Goal: Task Accomplishment & Management: Complete application form

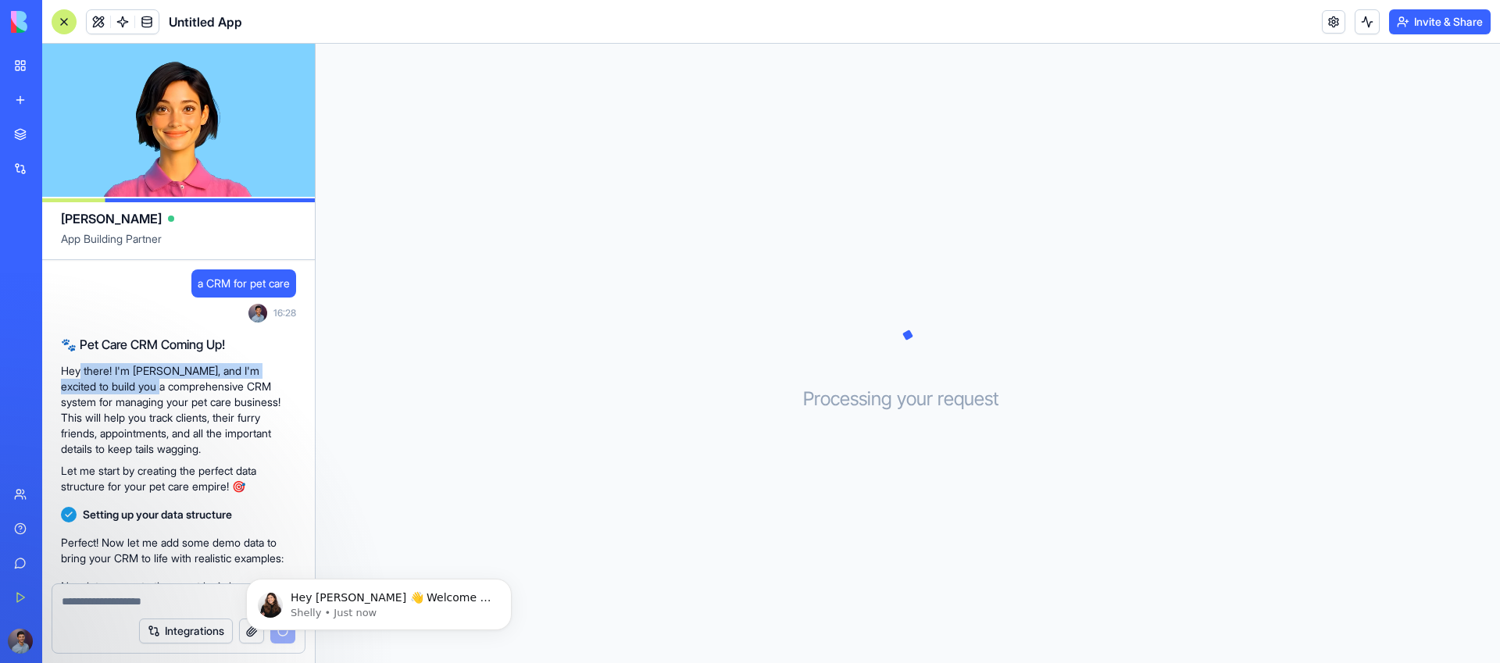
drag, startPoint x: 87, startPoint y: 374, endPoint x: 145, endPoint y: 382, distance: 58.3
click at [139, 381] on p "Hey there! I'm [PERSON_NAME], and I'm excited to build you a comprehensive CRM …" at bounding box center [178, 410] width 235 height 94
click at [150, 383] on p "Hey there! I'm [PERSON_NAME], and I'm excited to build you a comprehensive CRM …" at bounding box center [178, 410] width 235 height 94
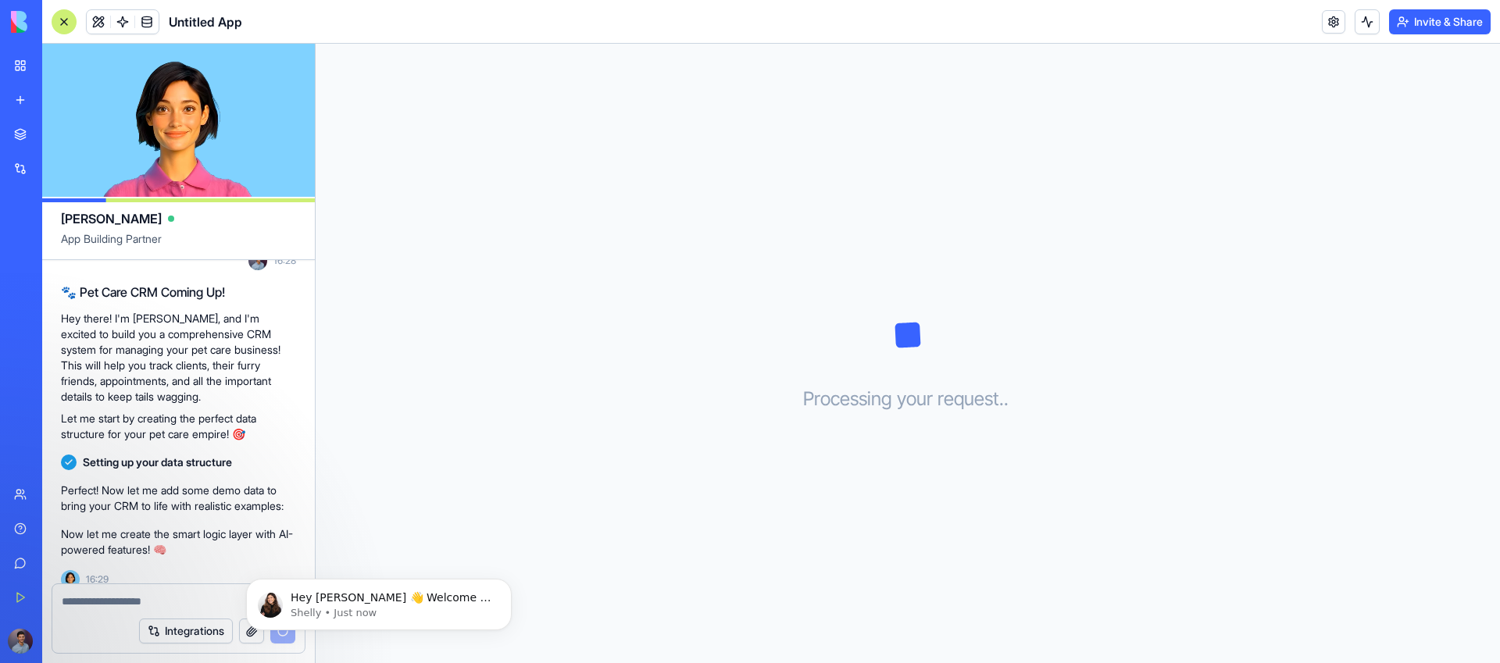
scroll to position [83, 0]
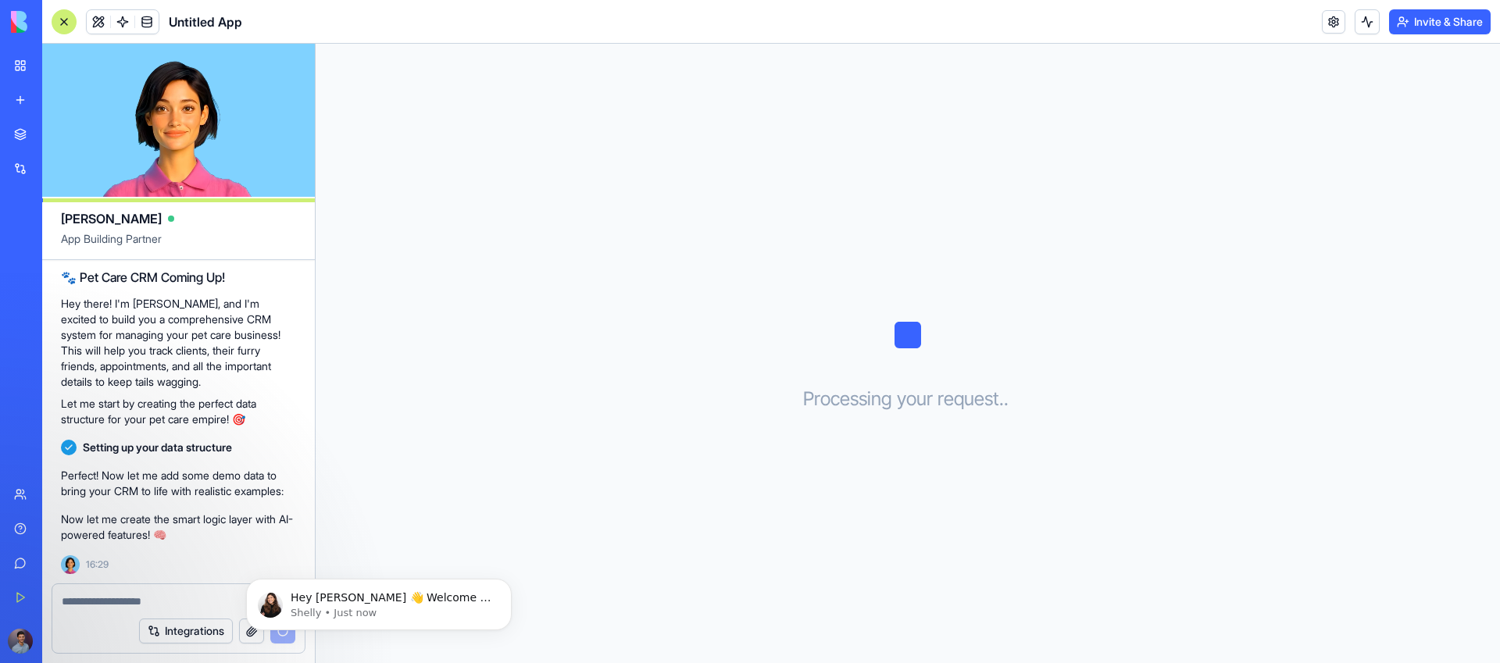
click at [708, 323] on div "Processing your request . . ." at bounding box center [908, 354] width 1184 height 620
click at [1367, 17] on button at bounding box center [1367, 21] width 25 height 25
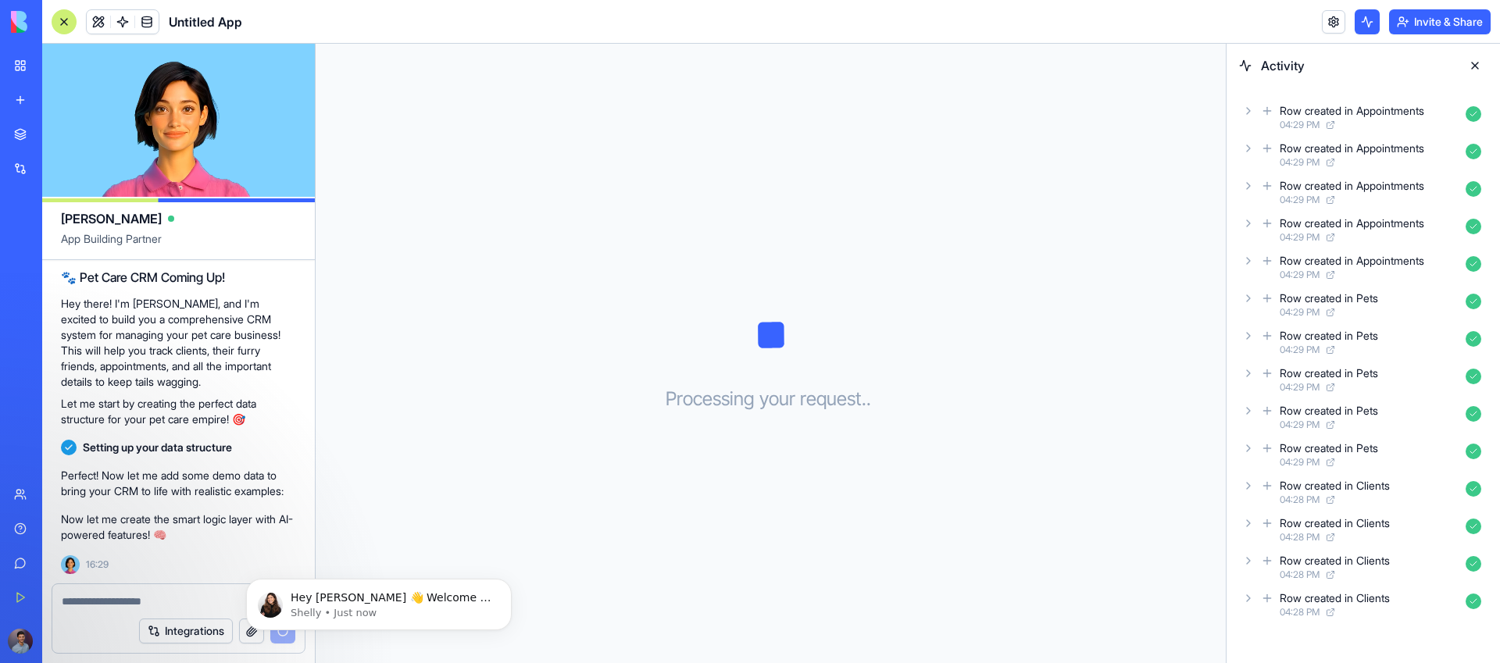
scroll to position [111, 0]
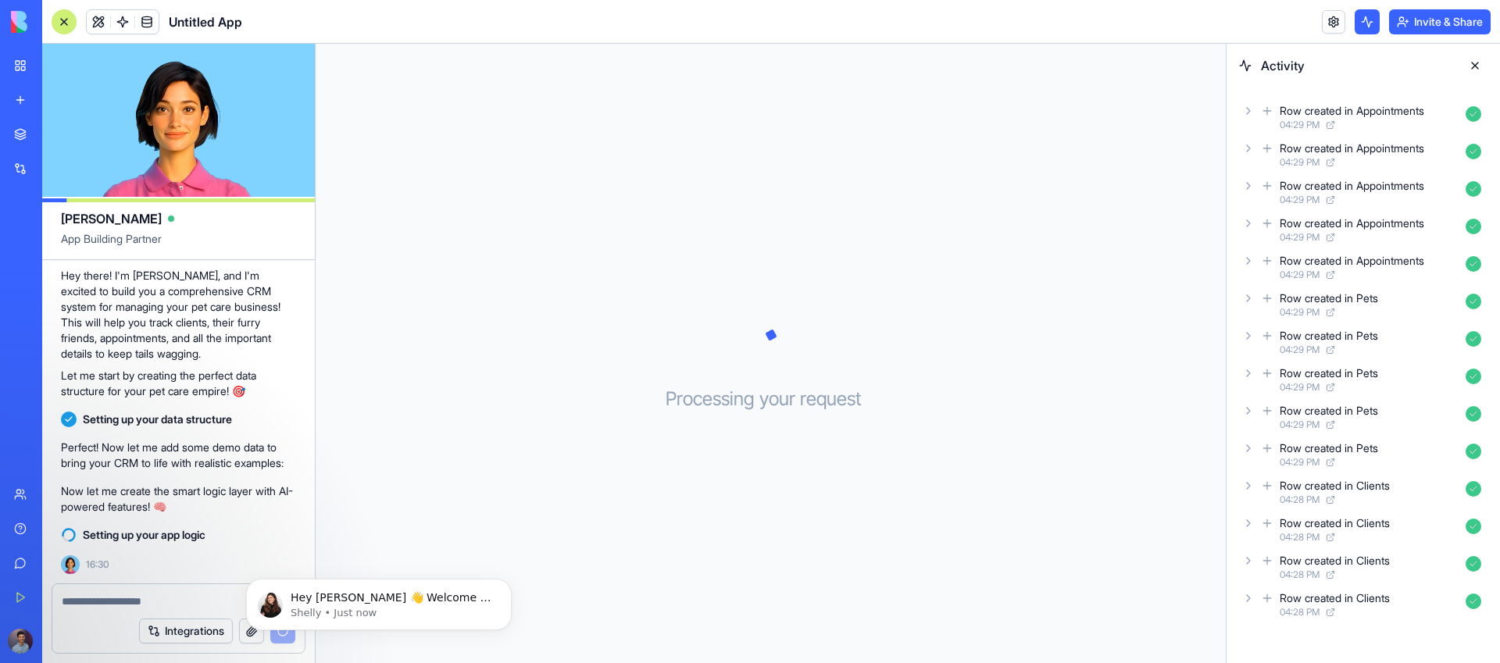
click at [1281, 305] on div "Row created in Pets" at bounding box center [1329, 299] width 98 height 16
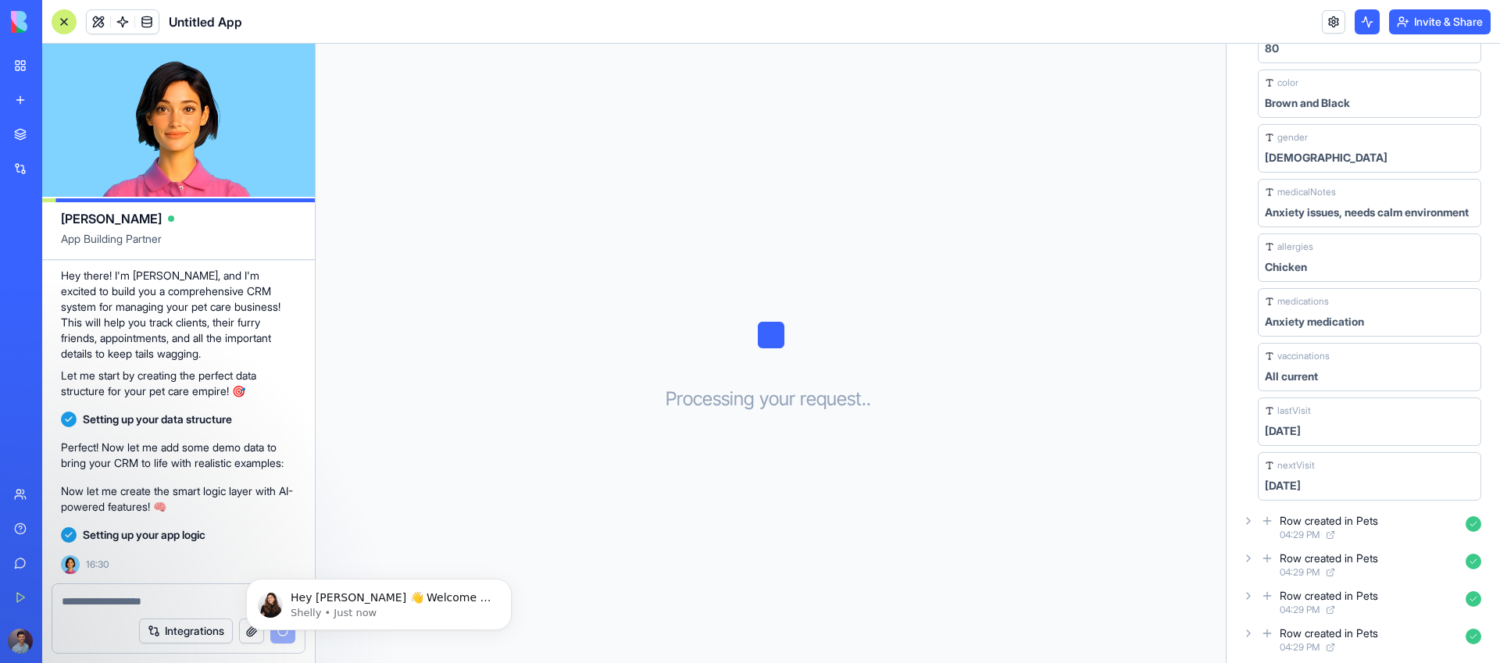
scroll to position [0, 0]
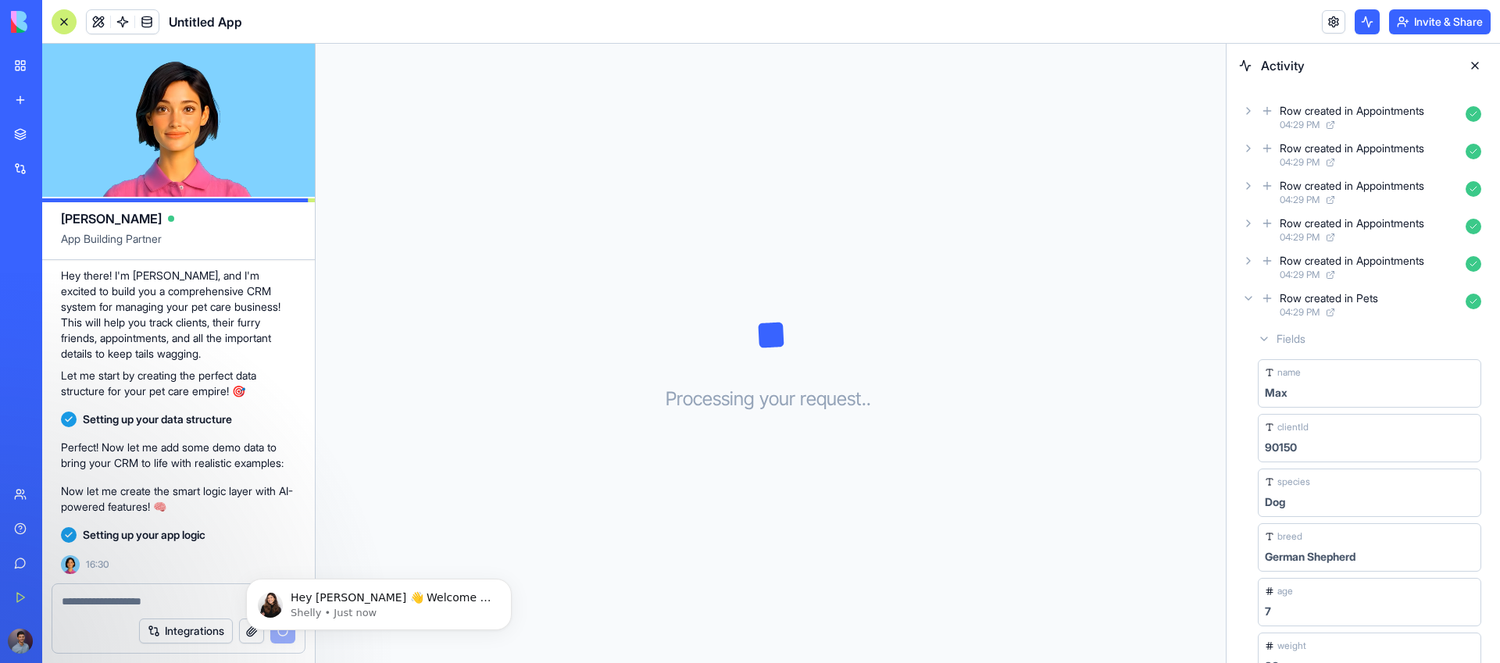
click at [1293, 316] on span "04:29 PM" at bounding box center [1300, 312] width 40 height 13
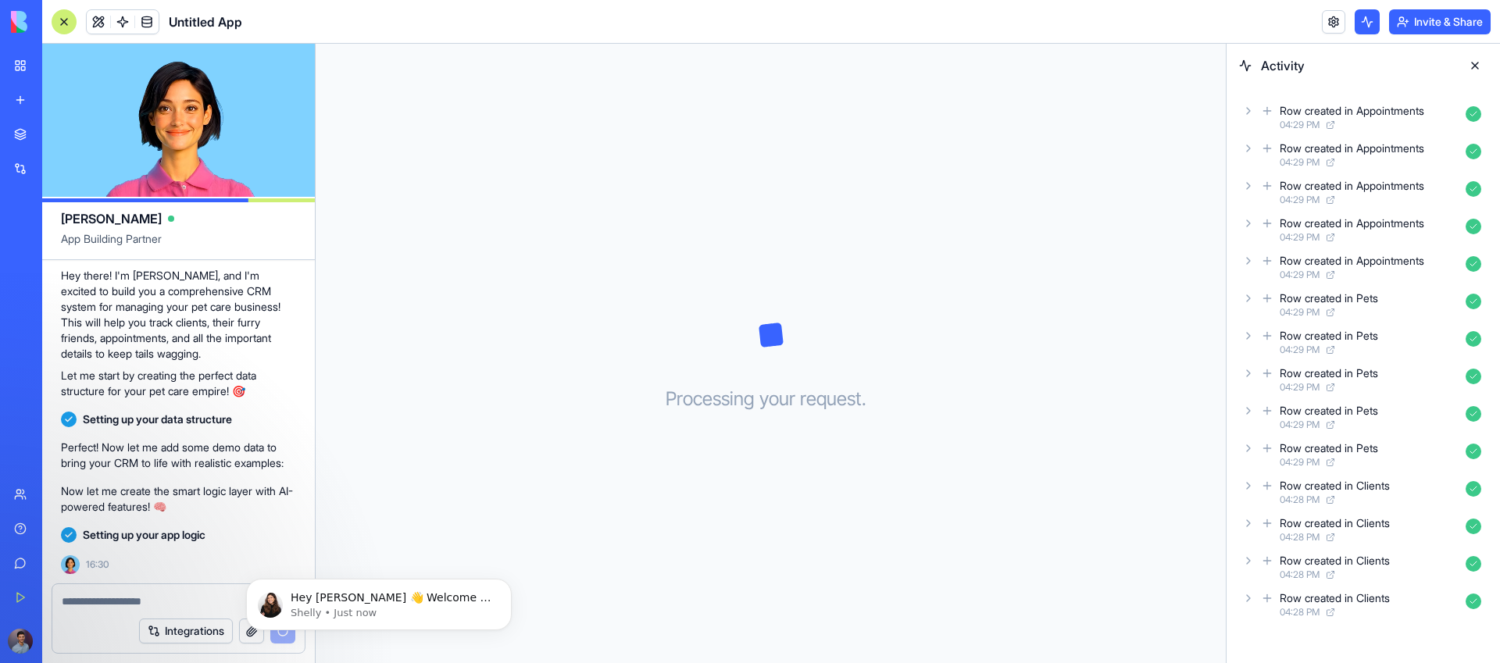
click at [1334, 312] on icon at bounding box center [1330, 312] width 9 height 9
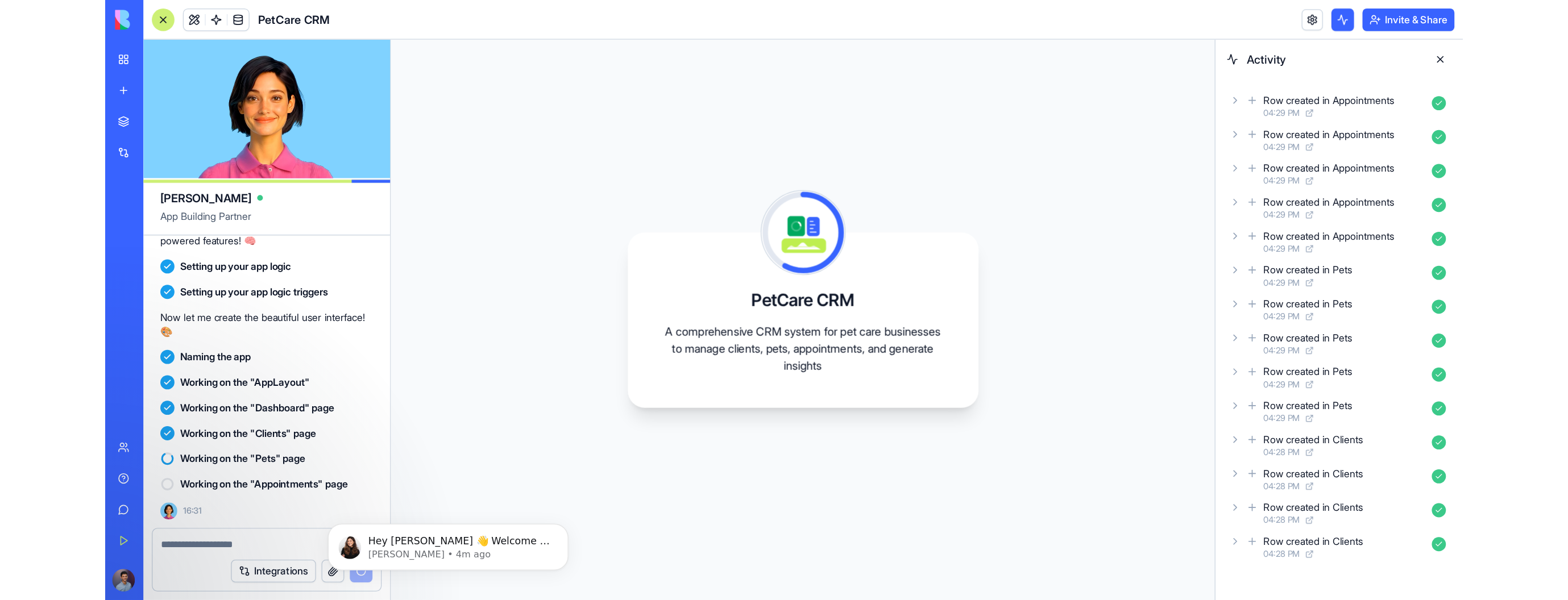
scroll to position [256, 0]
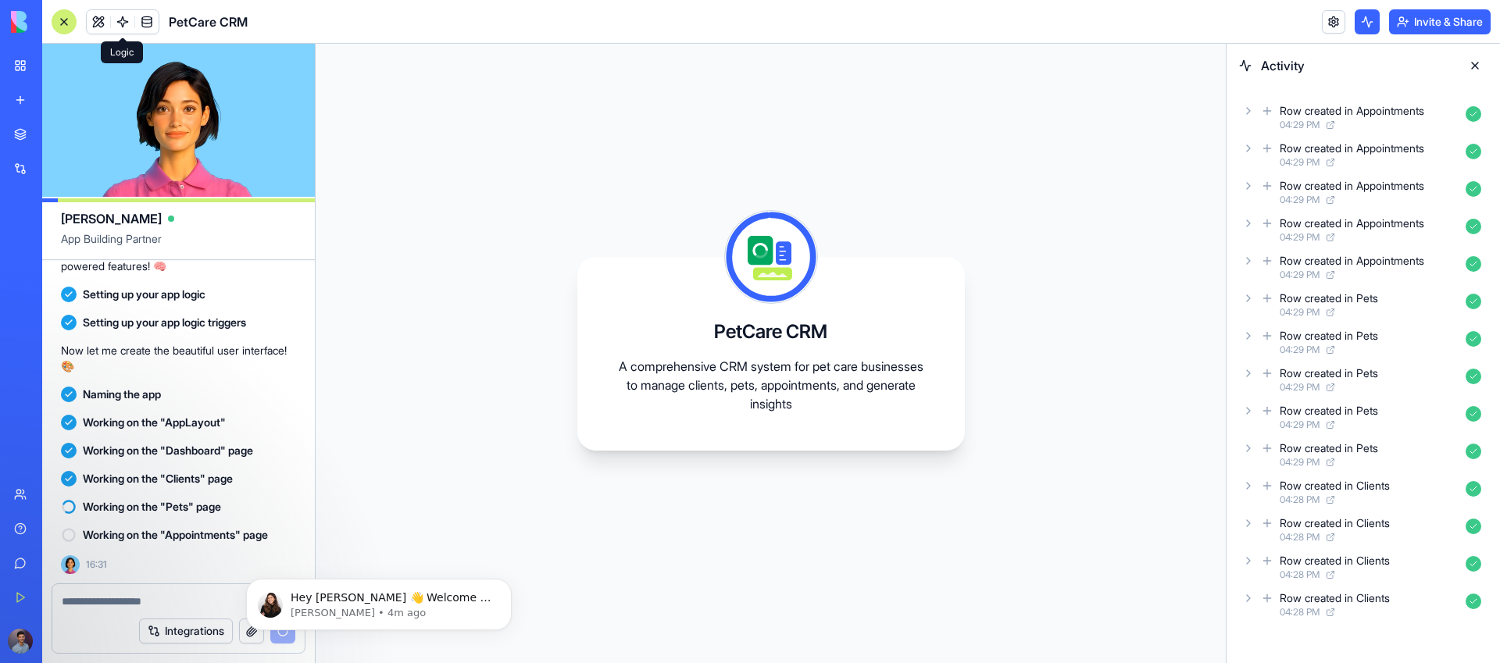
click at [119, 22] on span at bounding box center [123, 22] width 44 height 44
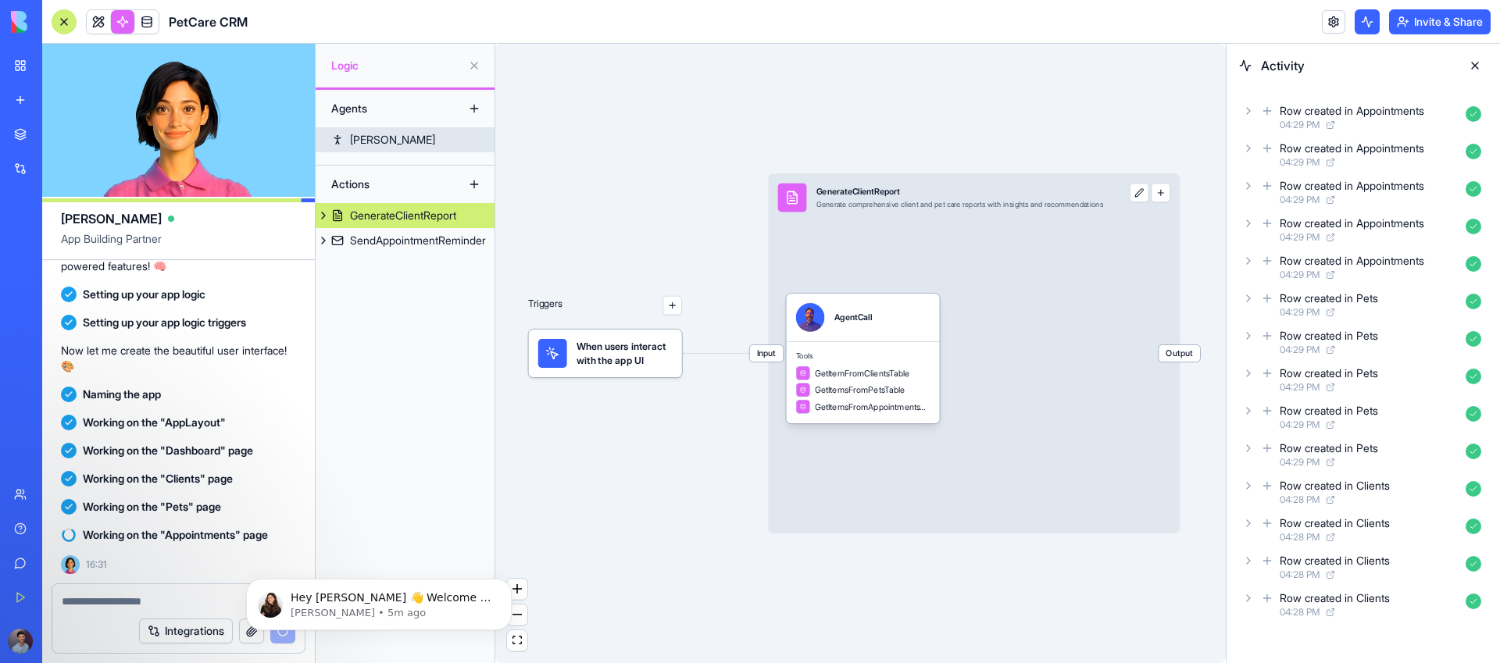
click at [379, 138] on link "[PERSON_NAME]" at bounding box center [405, 139] width 179 height 25
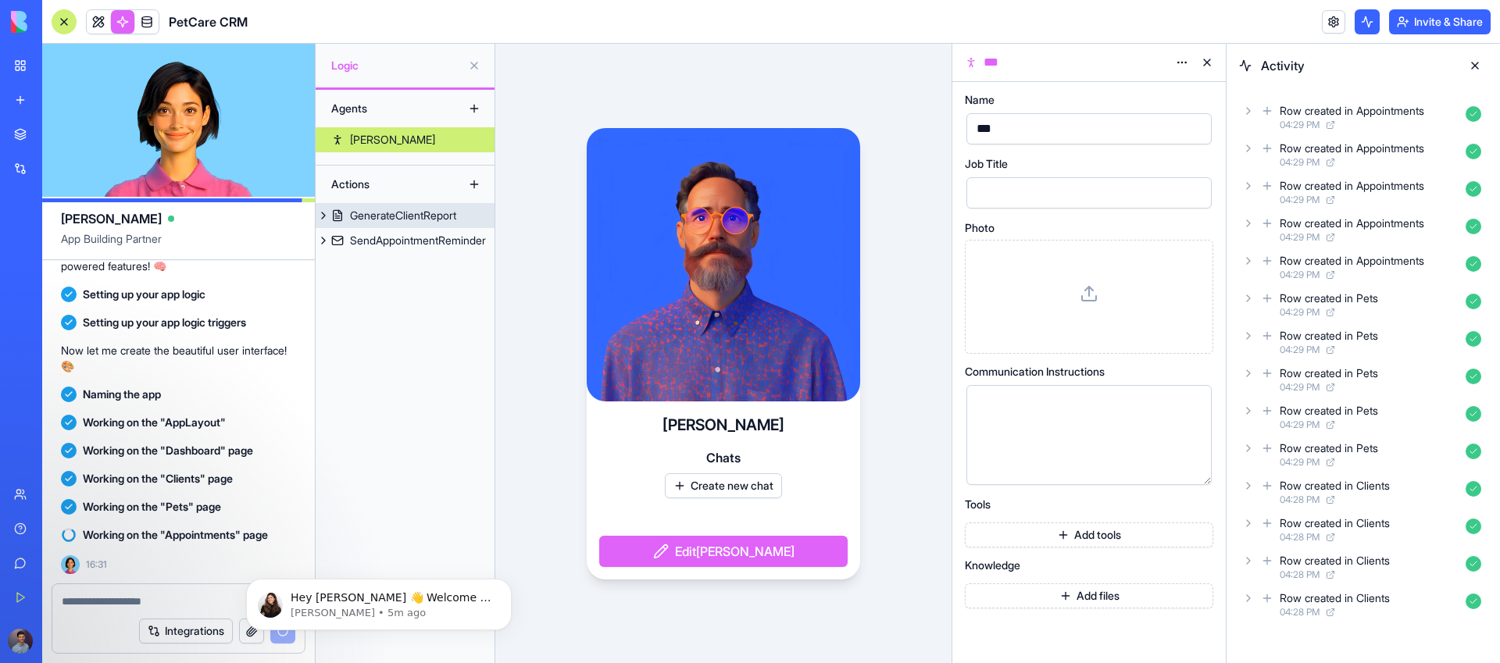
click at [372, 218] on div "GenerateClientReport" at bounding box center [403, 216] width 106 height 16
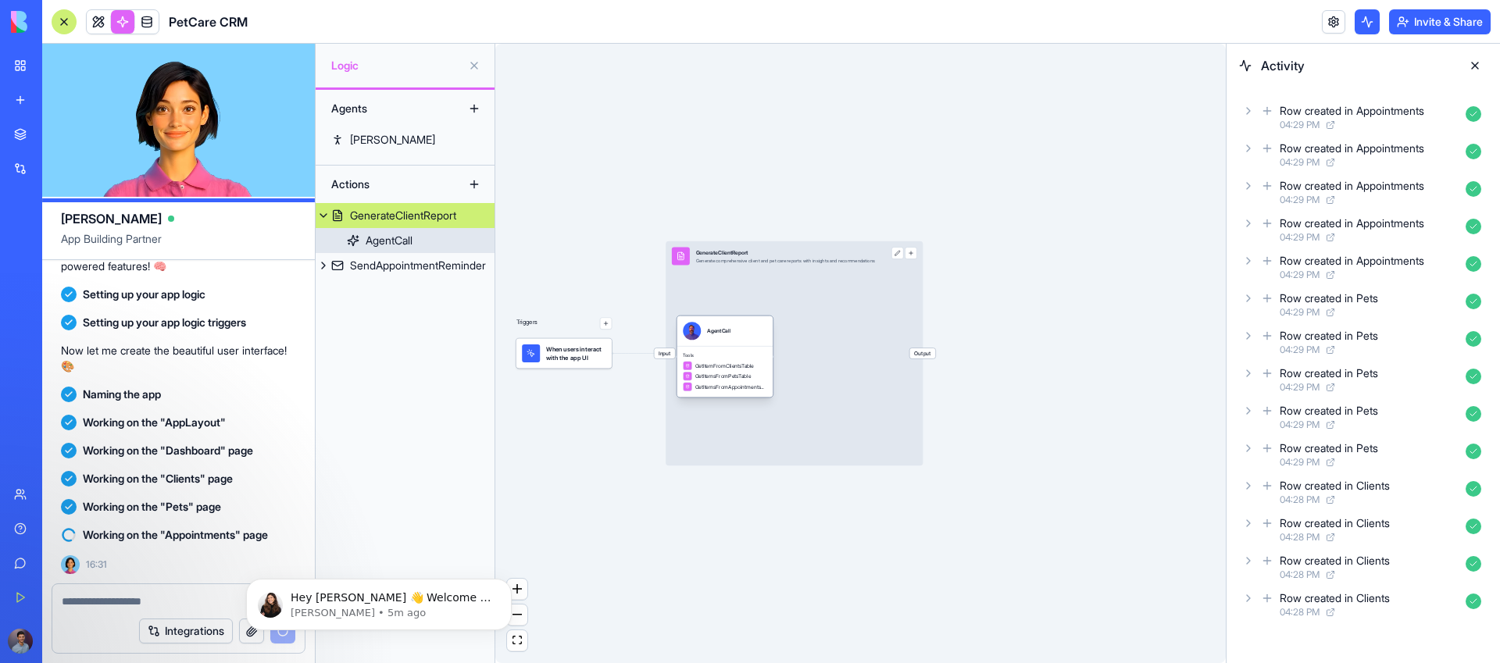
click at [371, 246] on div "AgentCall" at bounding box center [389, 241] width 47 height 16
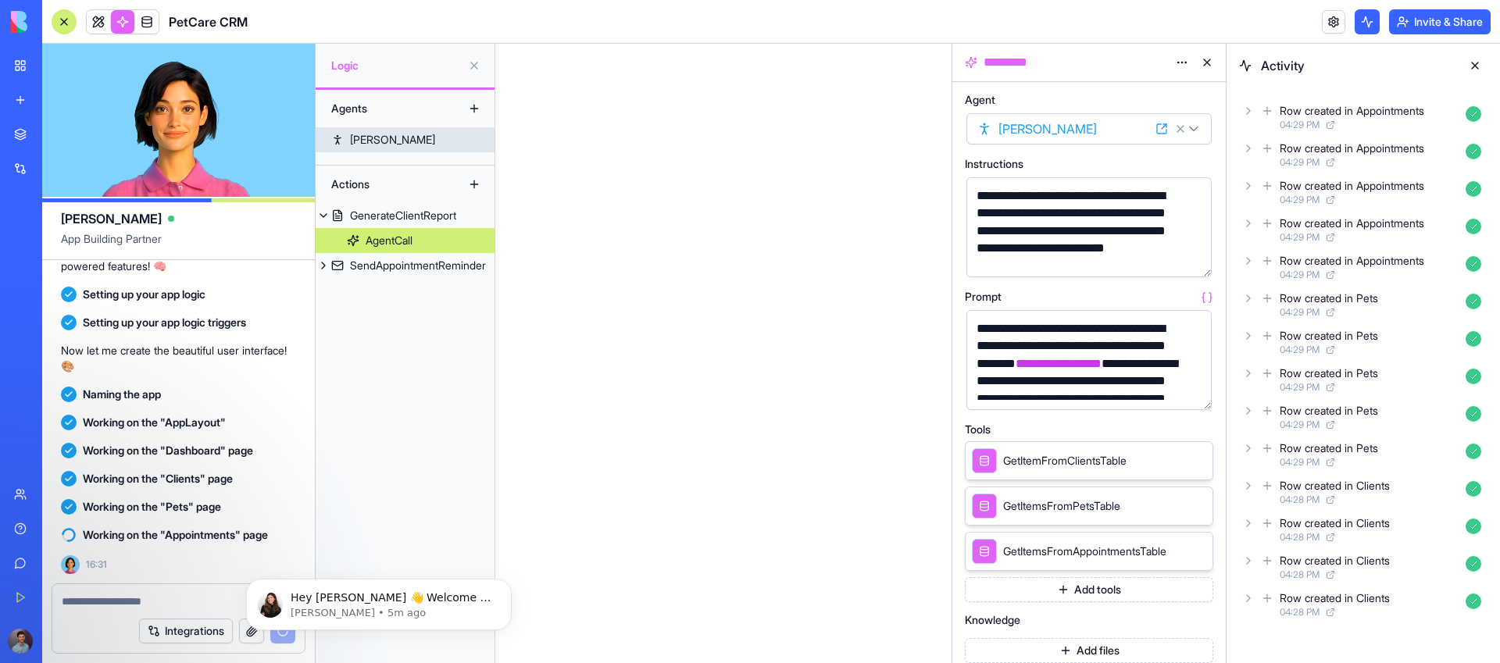
click at [366, 137] on div "[PERSON_NAME]" at bounding box center [392, 140] width 85 height 16
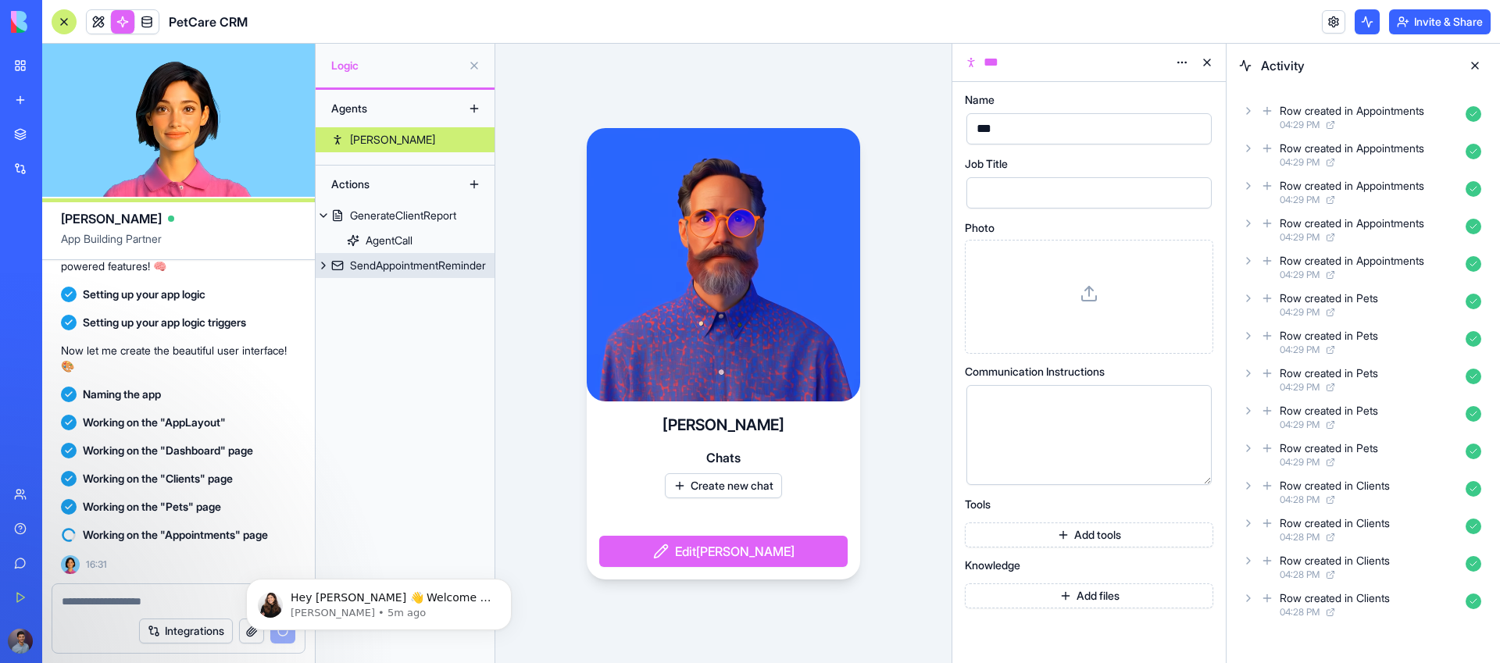
click at [373, 270] on div "SendAppointmentReminder" at bounding box center [418, 266] width 136 height 16
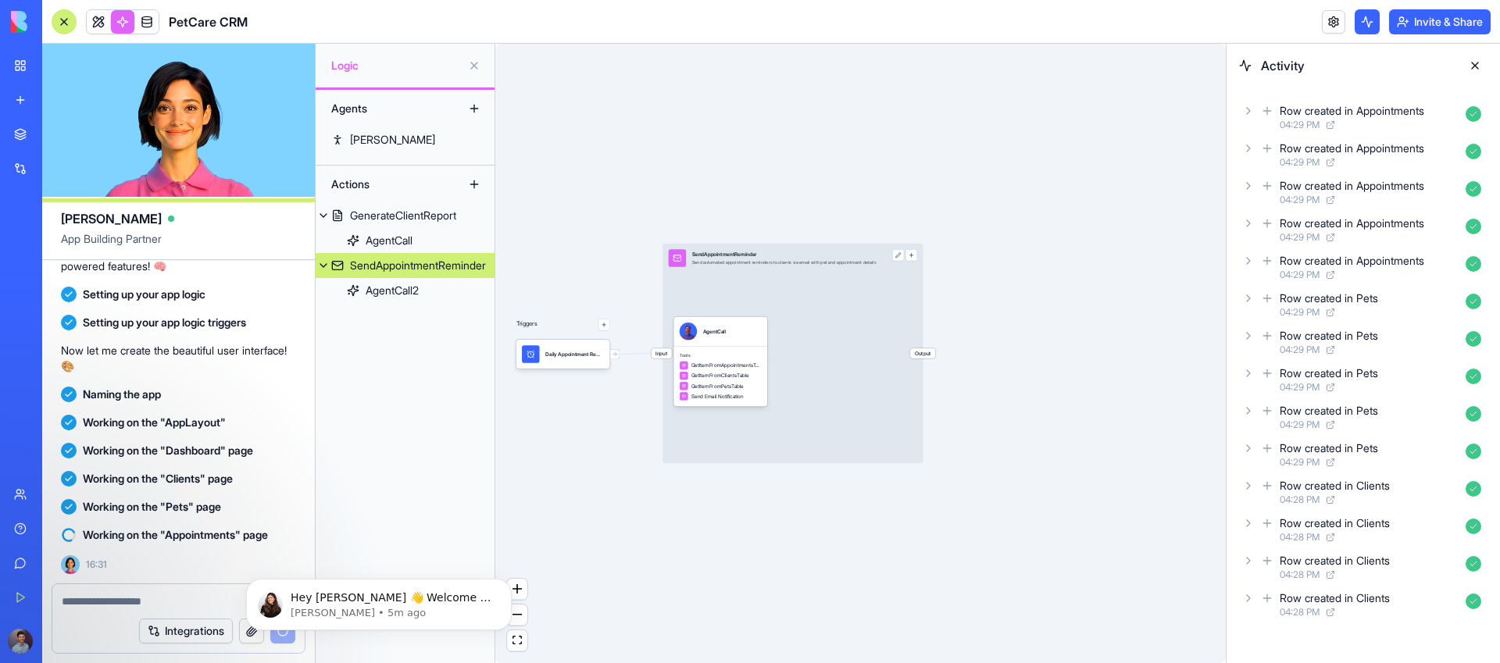
click at [1477, 63] on button at bounding box center [1475, 65] width 25 height 25
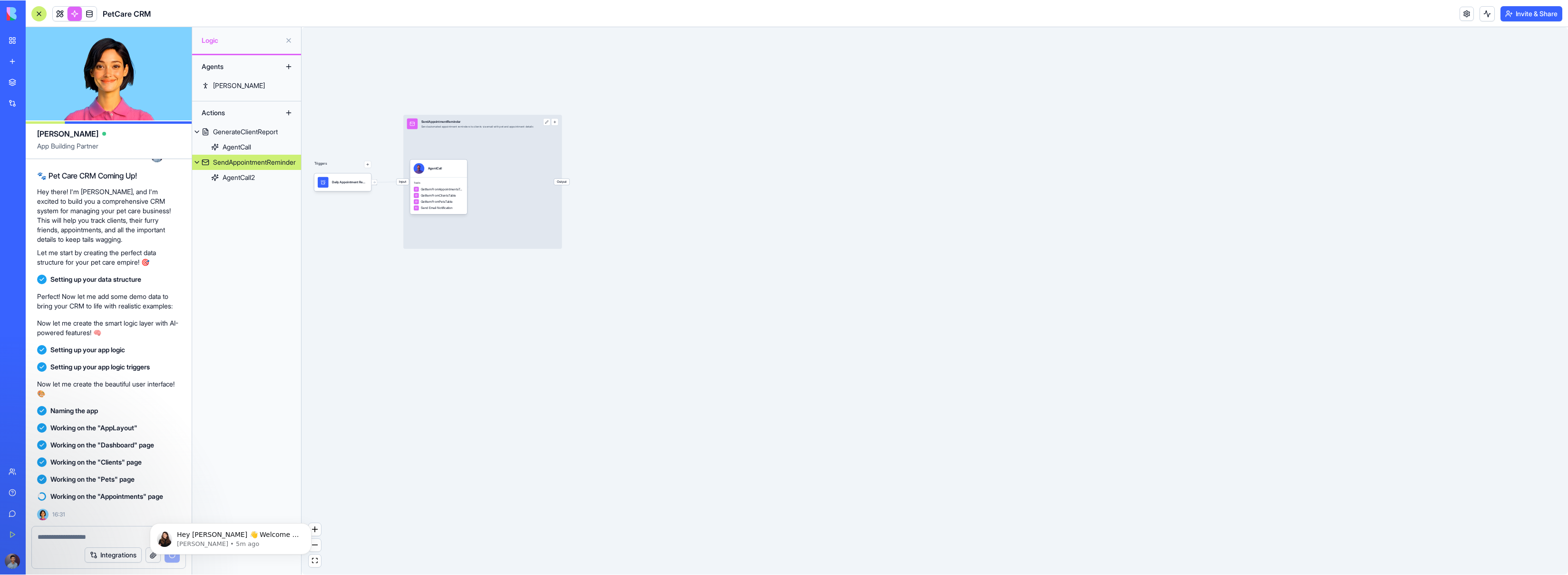
scroll to position [43, 0]
click at [234, 175] on div "AgentCall2" at bounding box center [239, 177] width 32 height 10
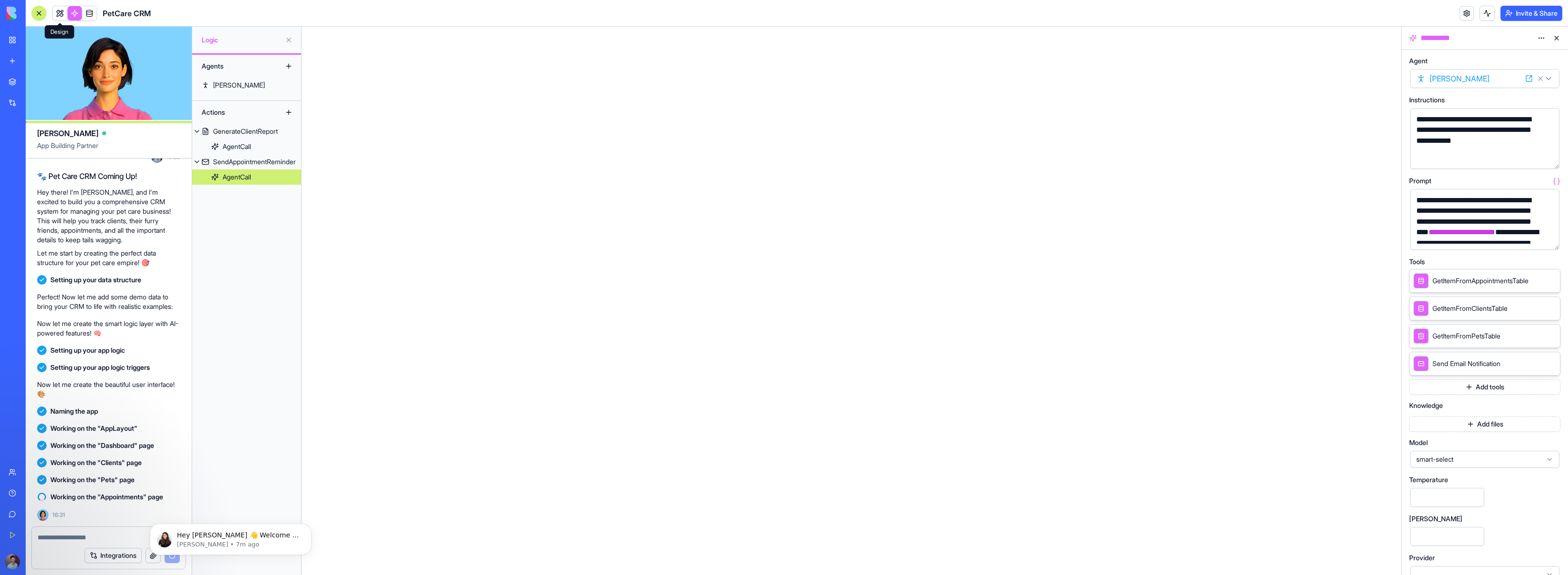
click at [61, 12] on link at bounding box center [60, 13] width 14 height 14
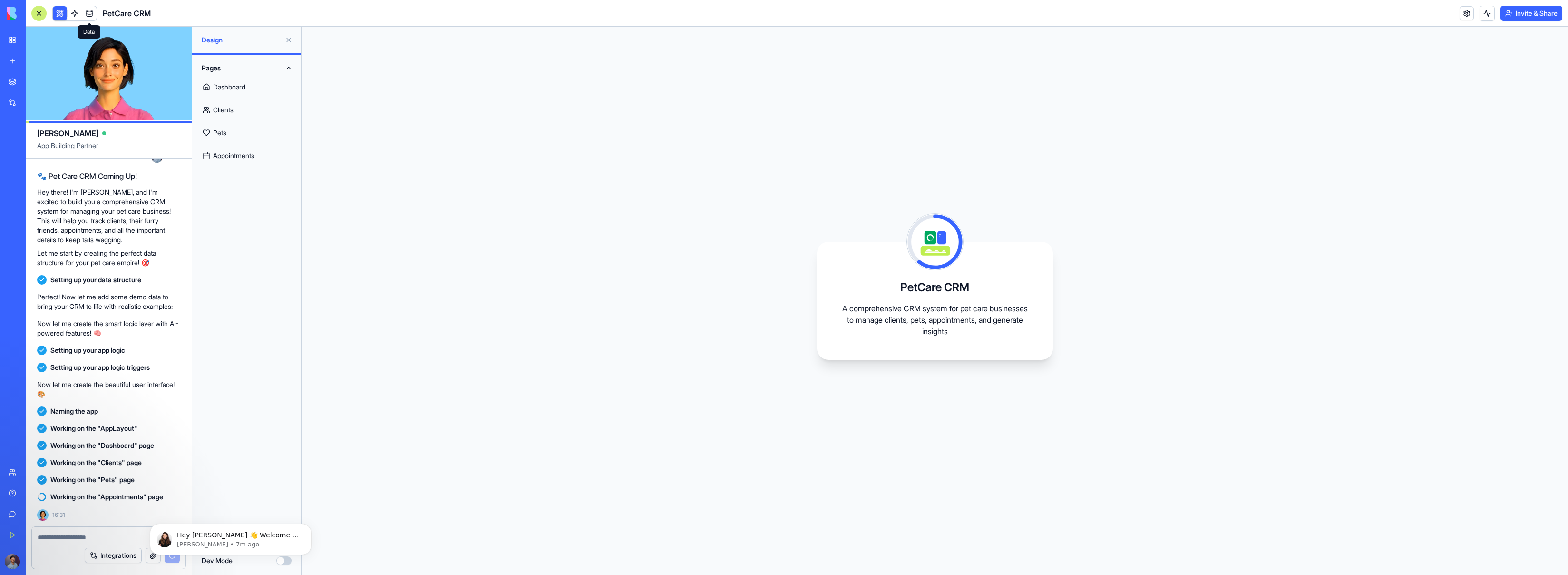
click at [89, 12] on span at bounding box center [89, 13] width 27 height 27
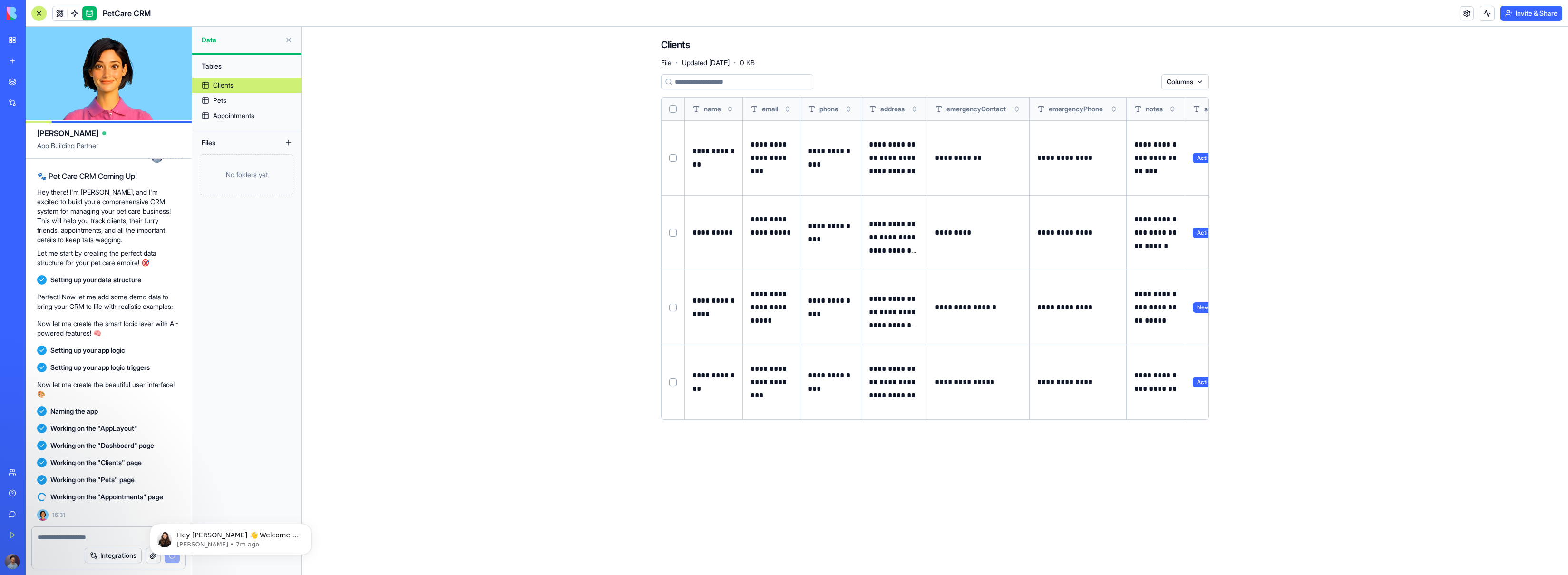
click at [288, 141] on button at bounding box center [289, 143] width 15 height 15
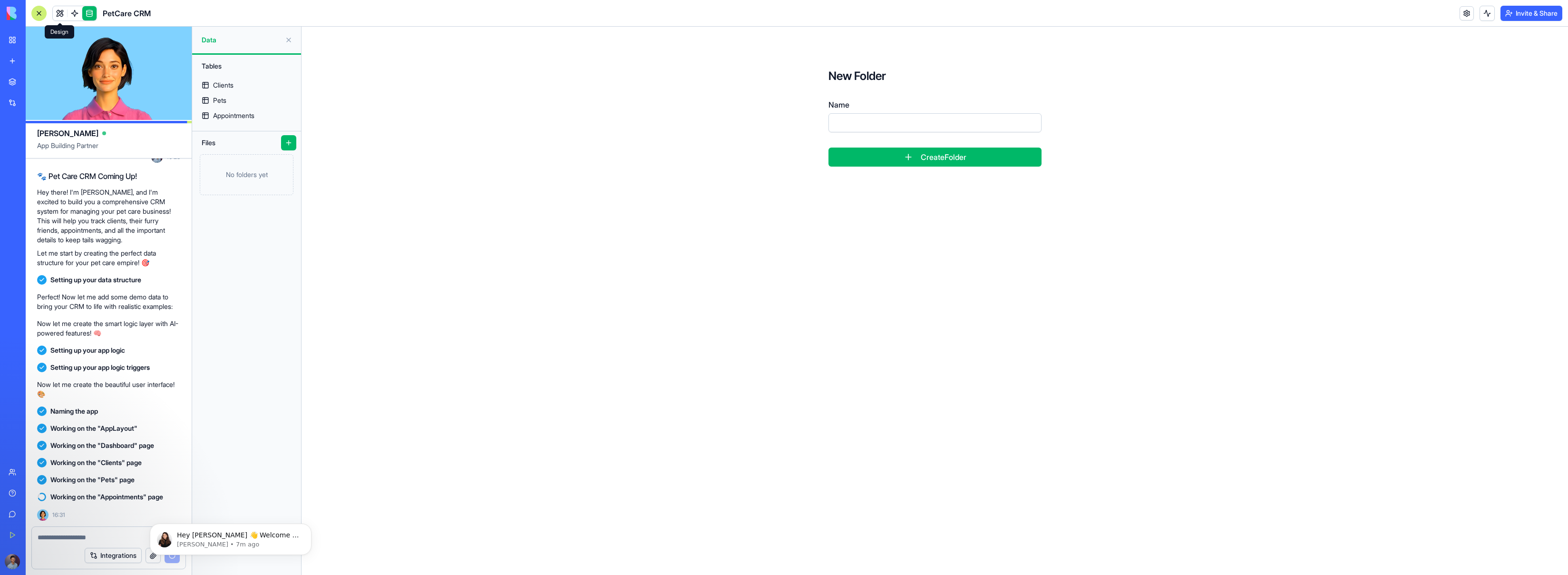
click at [60, 12] on link at bounding box center [60, 13] width 14 height 14
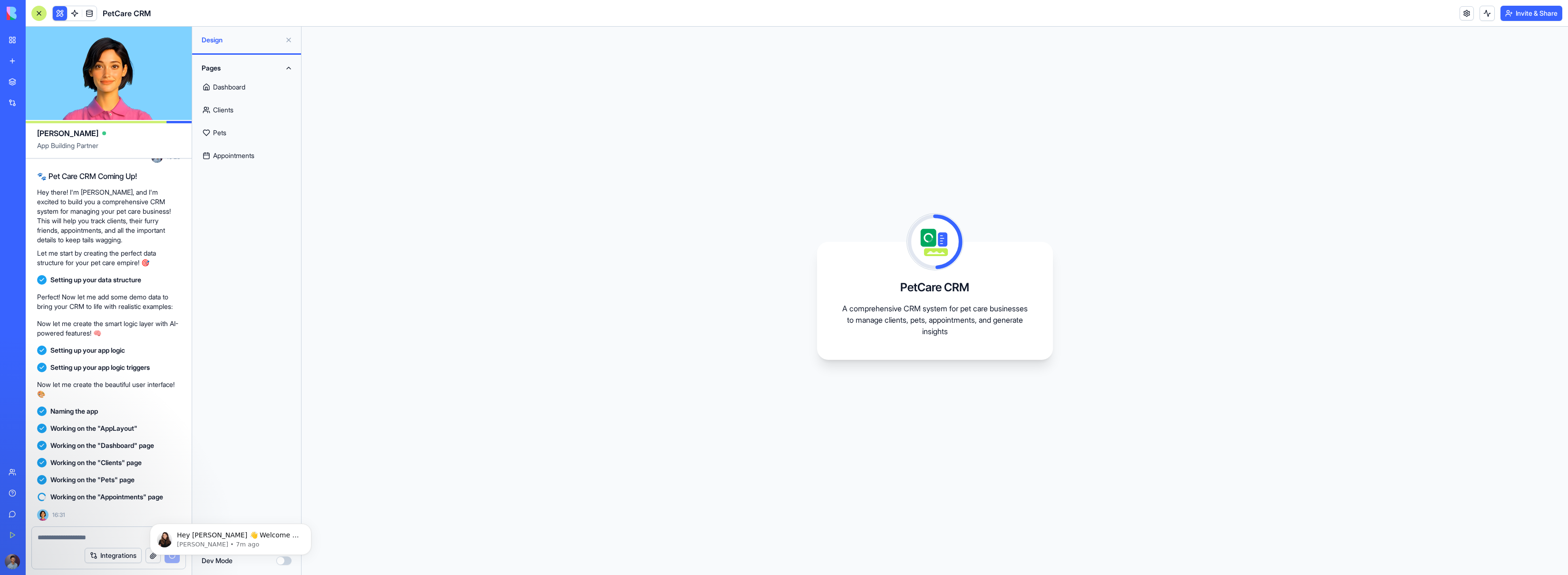
click at [476, 292] on div "PetCare CRM A comprehensive CRM system for pet care businesses to manage client…" at bounding box center [934, 301] width 1267 height 548
click at [23, 404] on div "Marketplace Integrations Recent Untitled App AI Logo Generator TRY Feedback For…" at bounding box center [13, 267] width 20 height 389
click at [262, 404] on div "Pages Dashboard Clients Pets Appointments" at bounding box center [247, 300] width 109 height 491
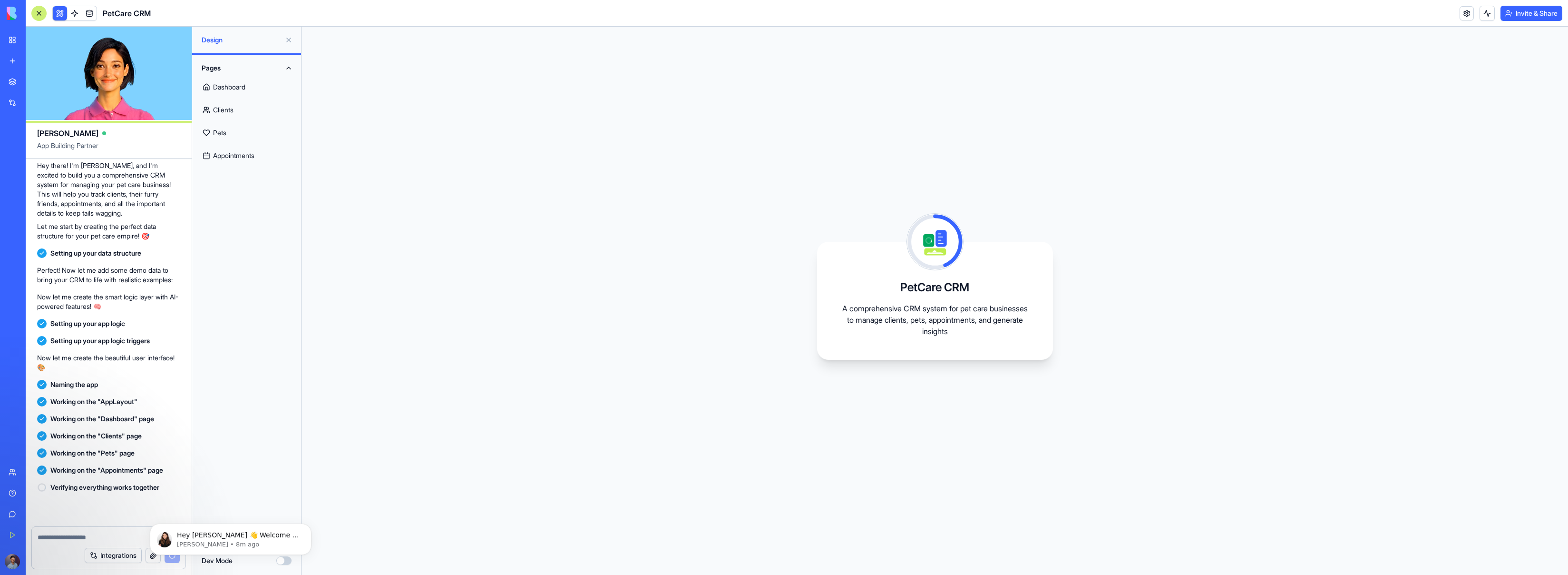
scroll to position [77, 0]
drag, startPoint x: 122, startPoint y: 497, endPoint x: 101, endPoint y: 494, distance: 21.2
click at [101, 404] on span "Working on the "PetForm"" at bounding box center [90, 497] width 80 height 10
click at [104, 404] on span "Working on the "PetForm"" at bounding box center [90, 497] width 80 height 10
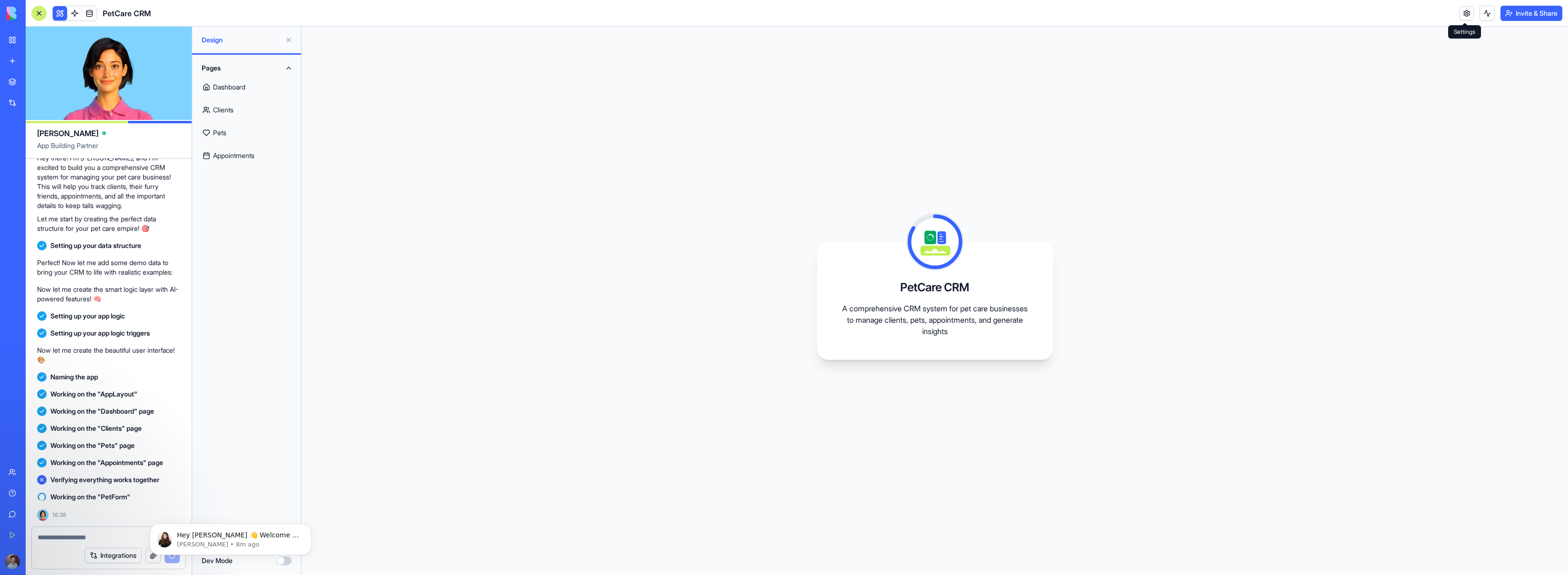
click at [912, 13] on link at bounding box center [1466, 13] width 14 height 14
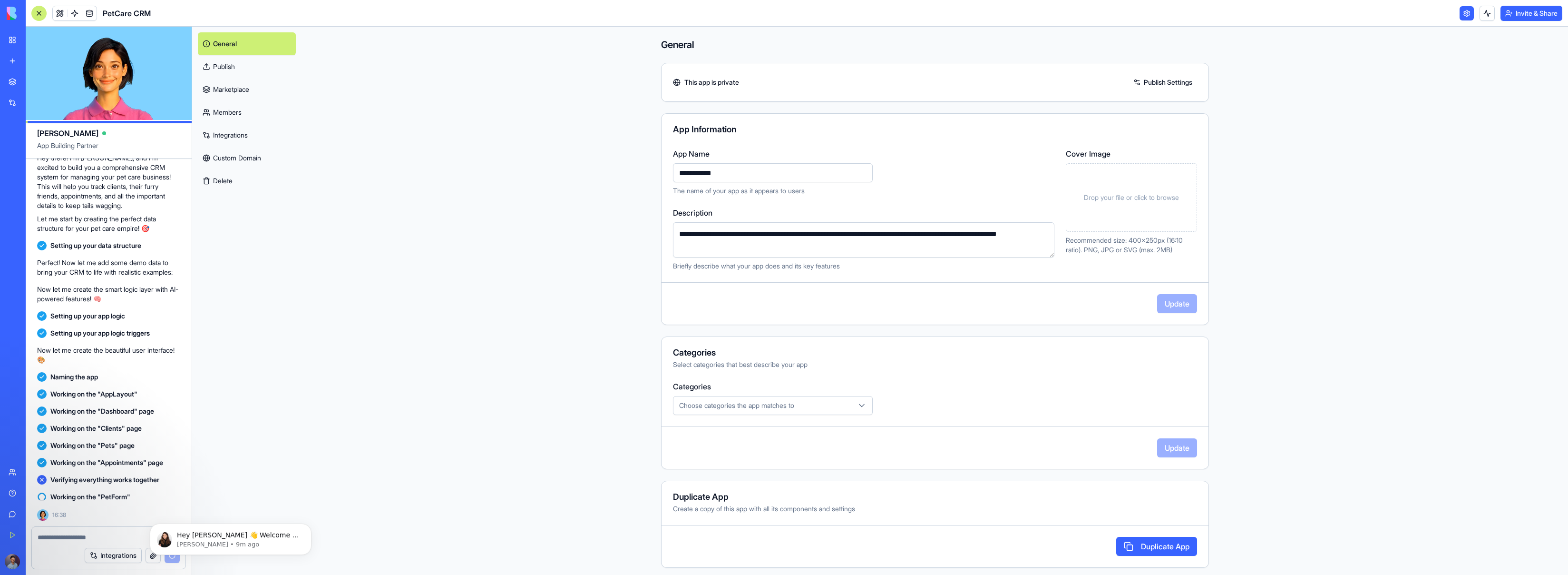
click at [912, 14] on link at bounding box center [1466, 13] width 14 height 14
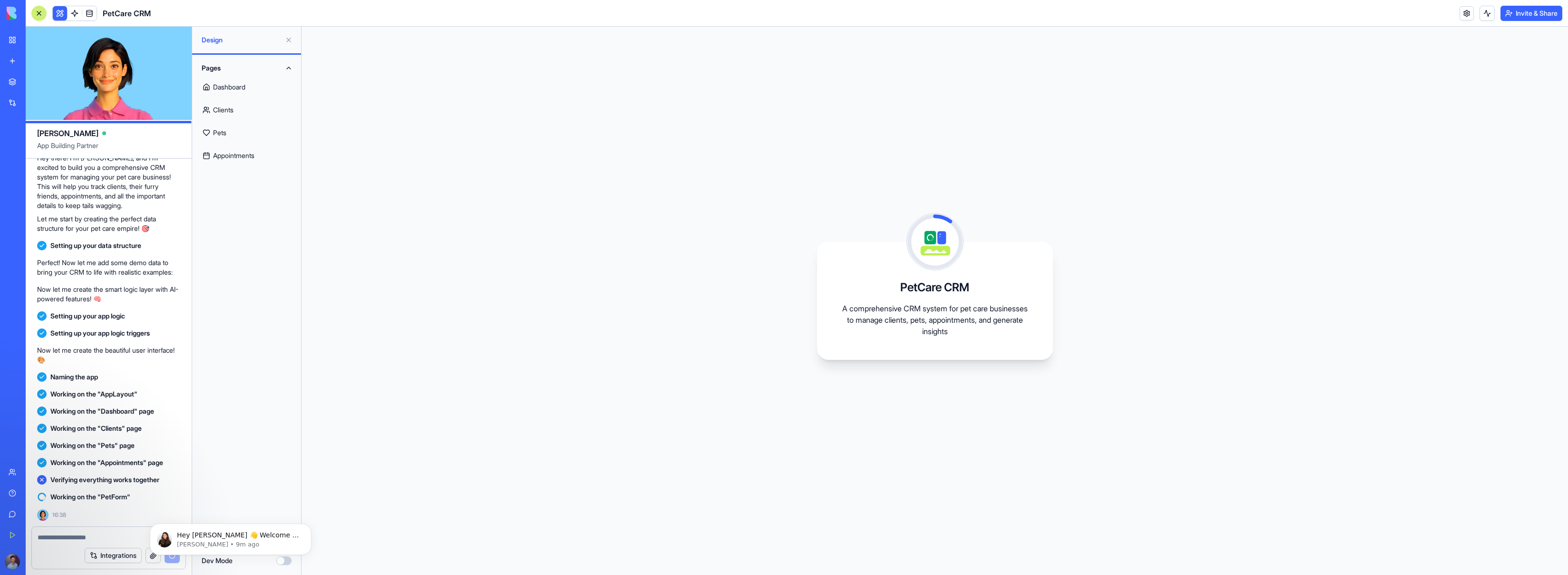
scroll to position [77, 0]
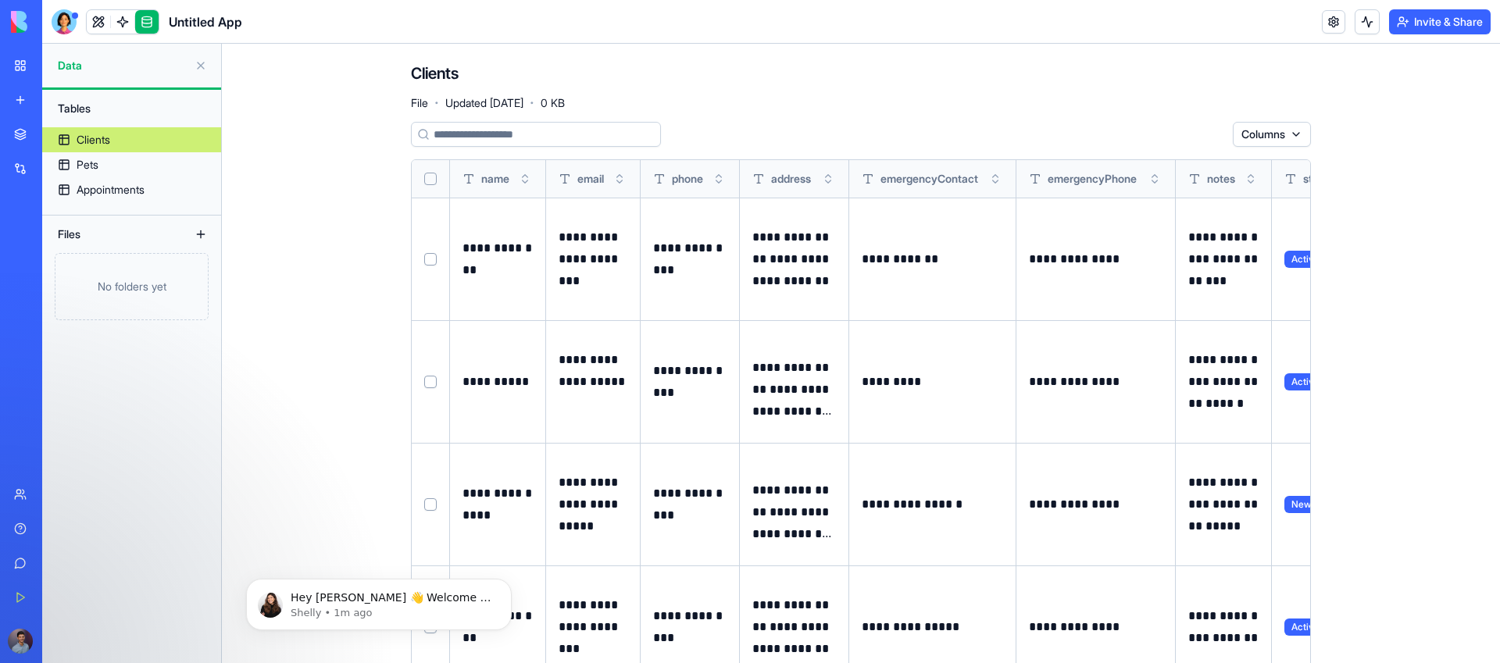
scroll to position [3, 0]
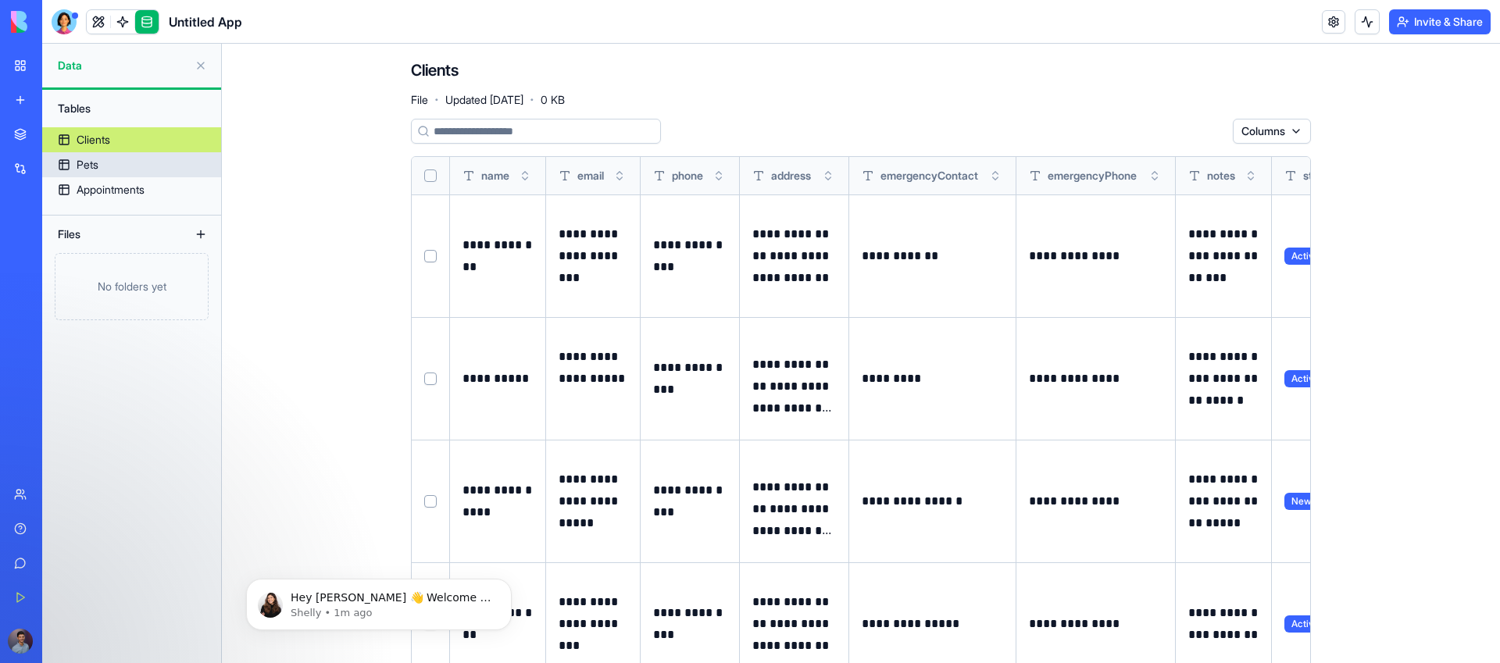
click at [102, 159] on link "Pets" at bounding box center [131, 164] width 179 height 25
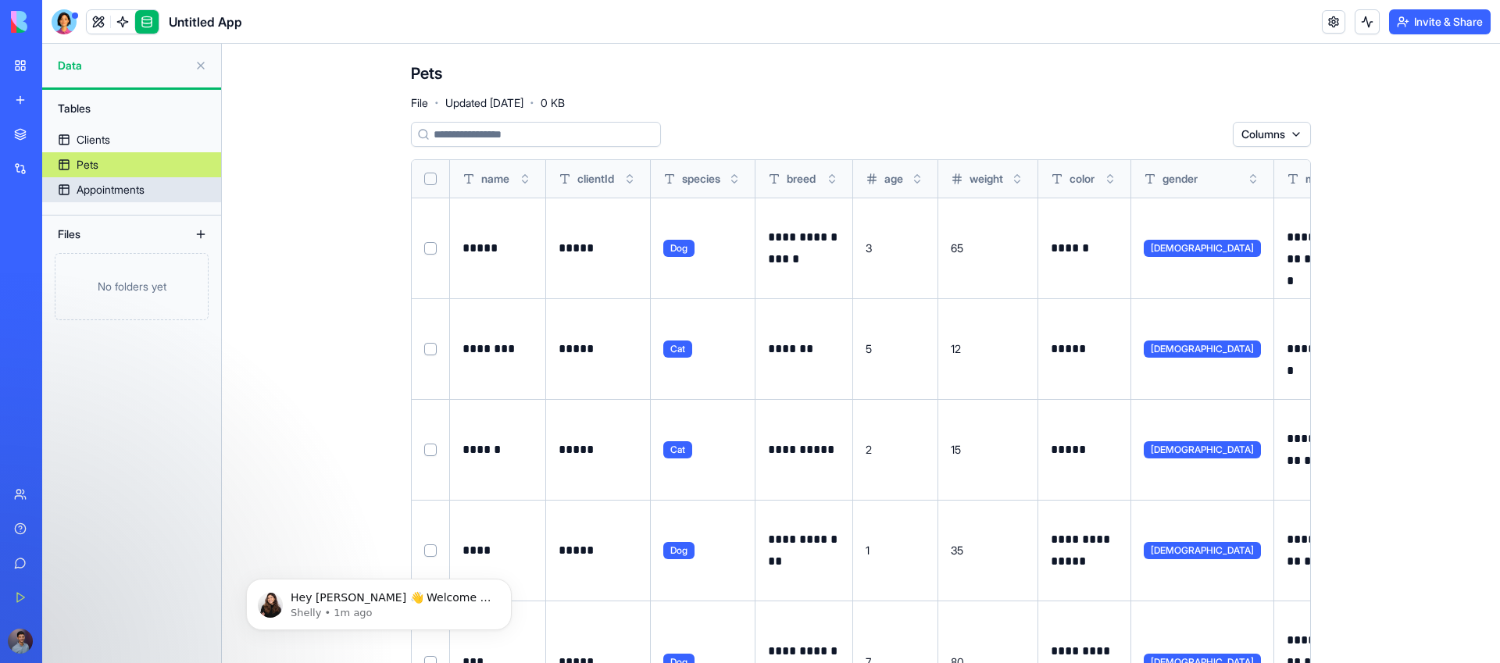
click at [124, 188] on div "Appointments" at bounding box center [111, 190] width 68 height 16
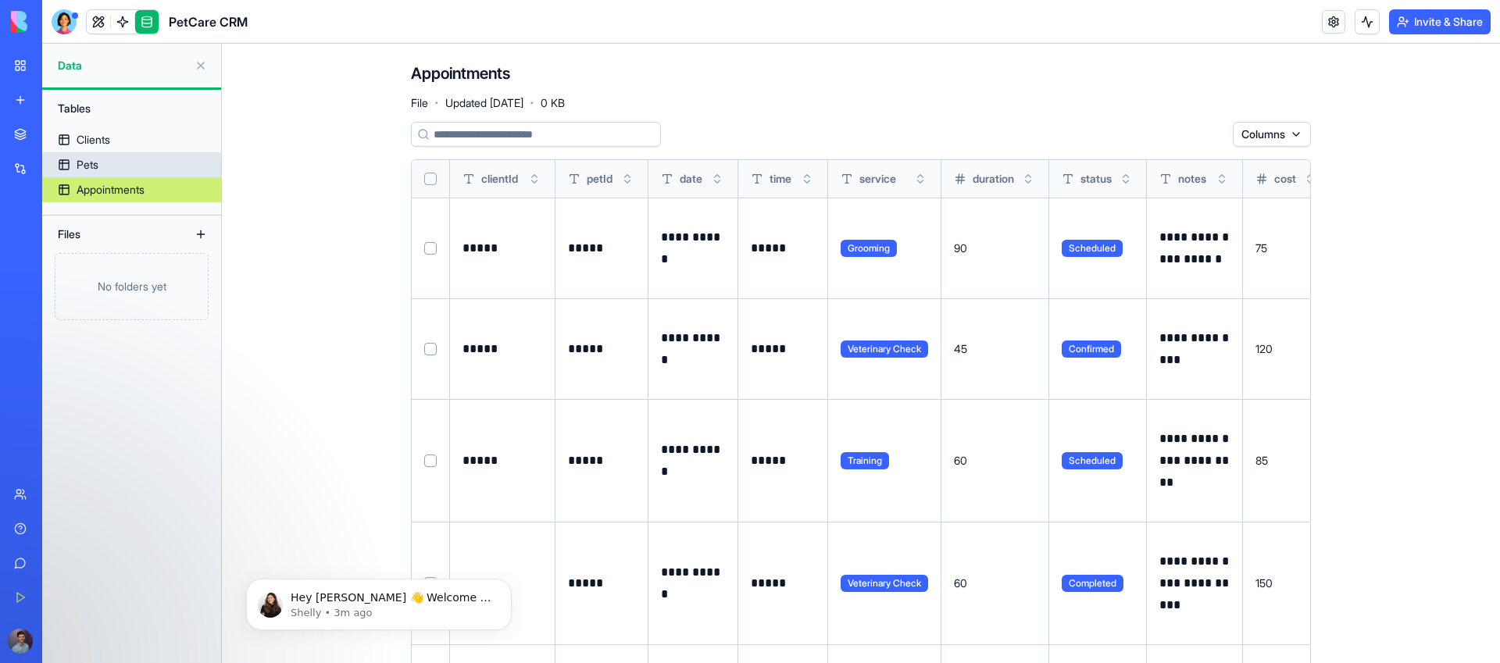
click at [106, 164] on link "Pets" at bounding box center [131, 164] width 179 height 25
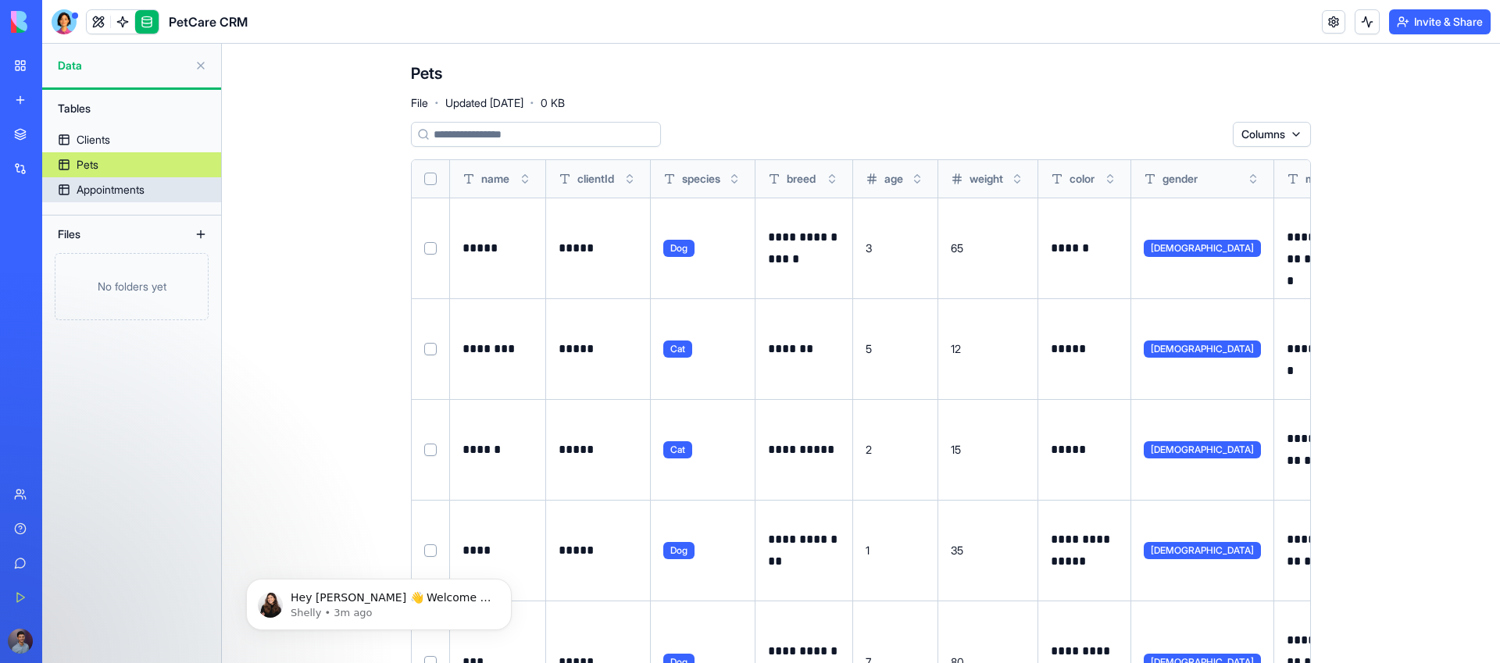
click at [132, 192] on div "Appointments" at bounding box center [111, 190] width 68 height 16
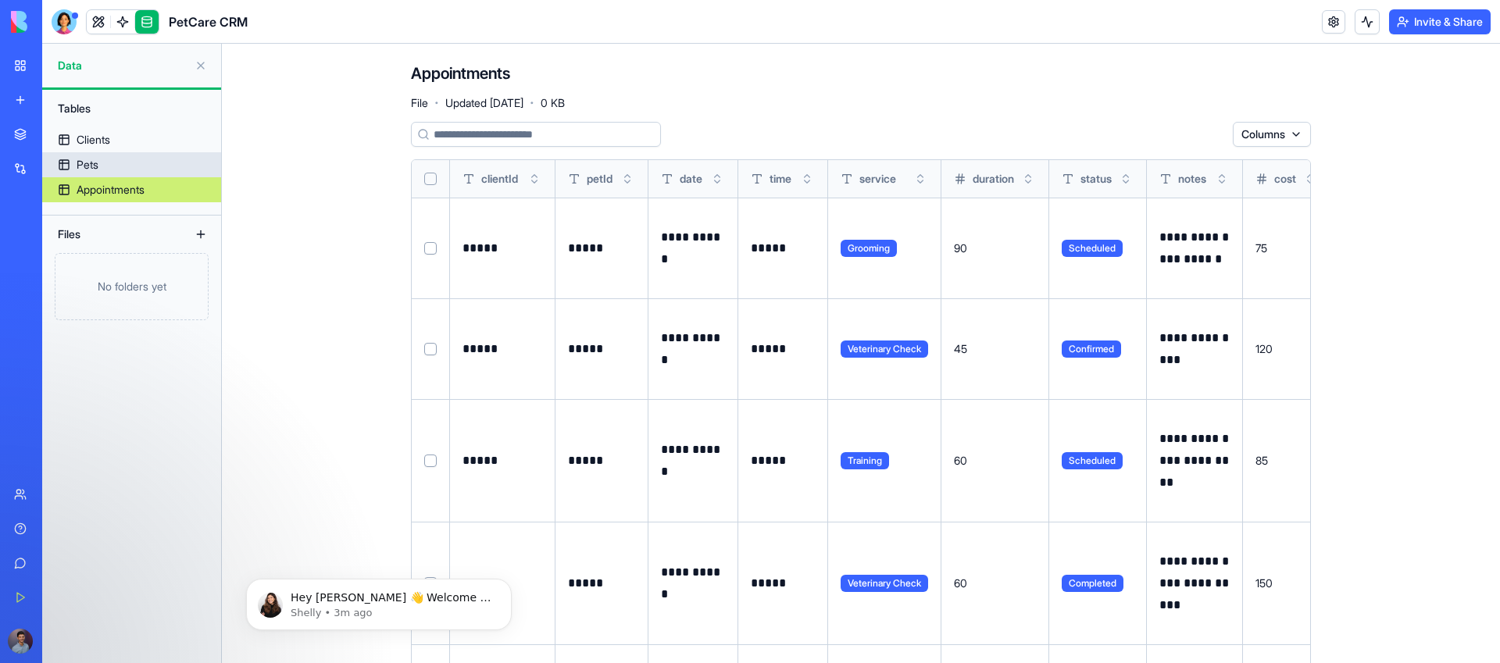
click at [131, 165] on link "Pets" at bounding box center [131, 164] width 179 height 25
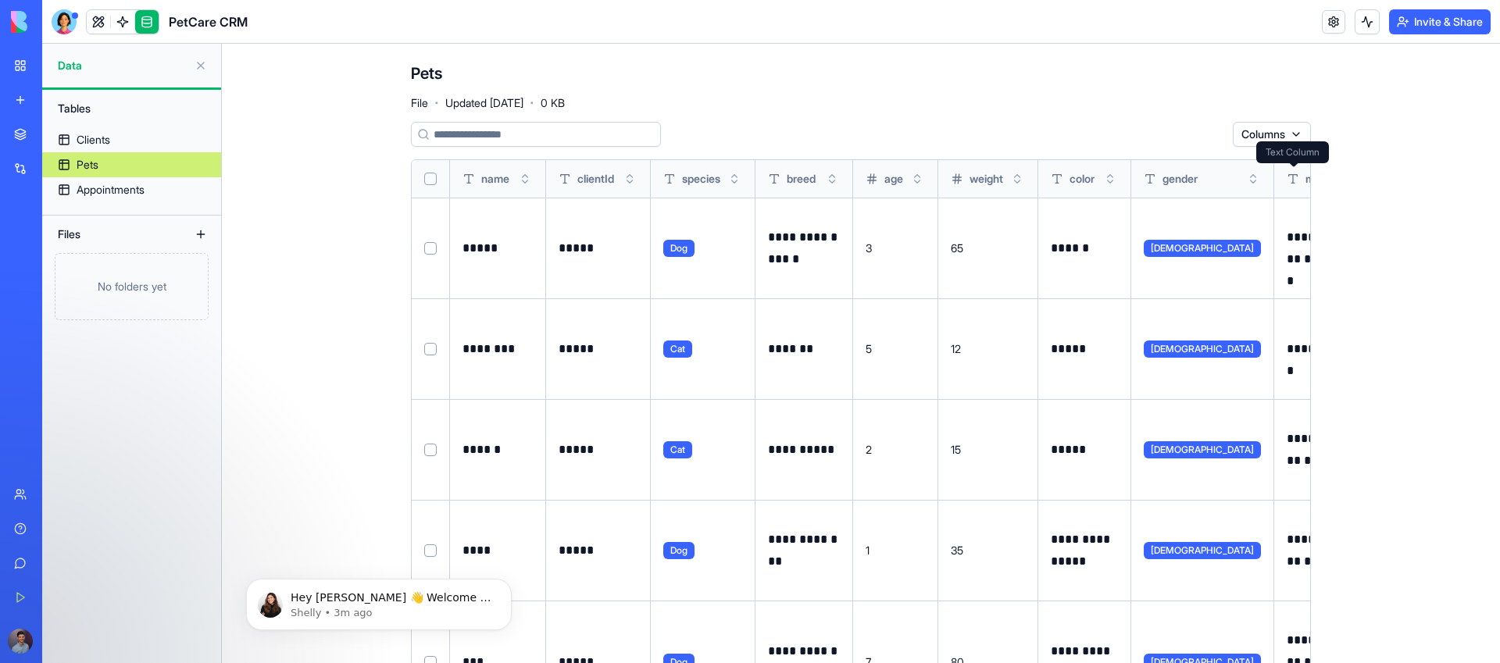
click at [1284, 130] on html "**********" at bounding box center [750, 331] width 1500 height 663
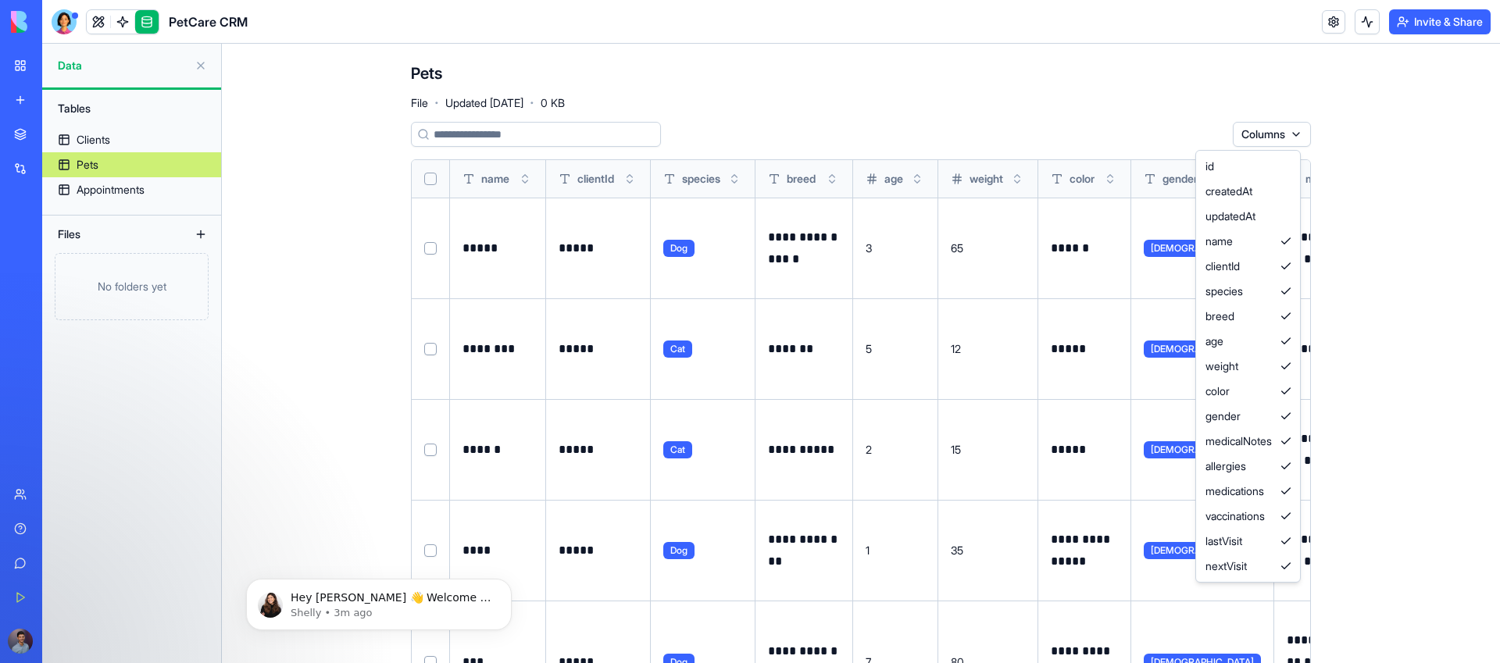
click at [1442, 106] on html "**********" at bounding box center [750, 331] width 1500 height 663
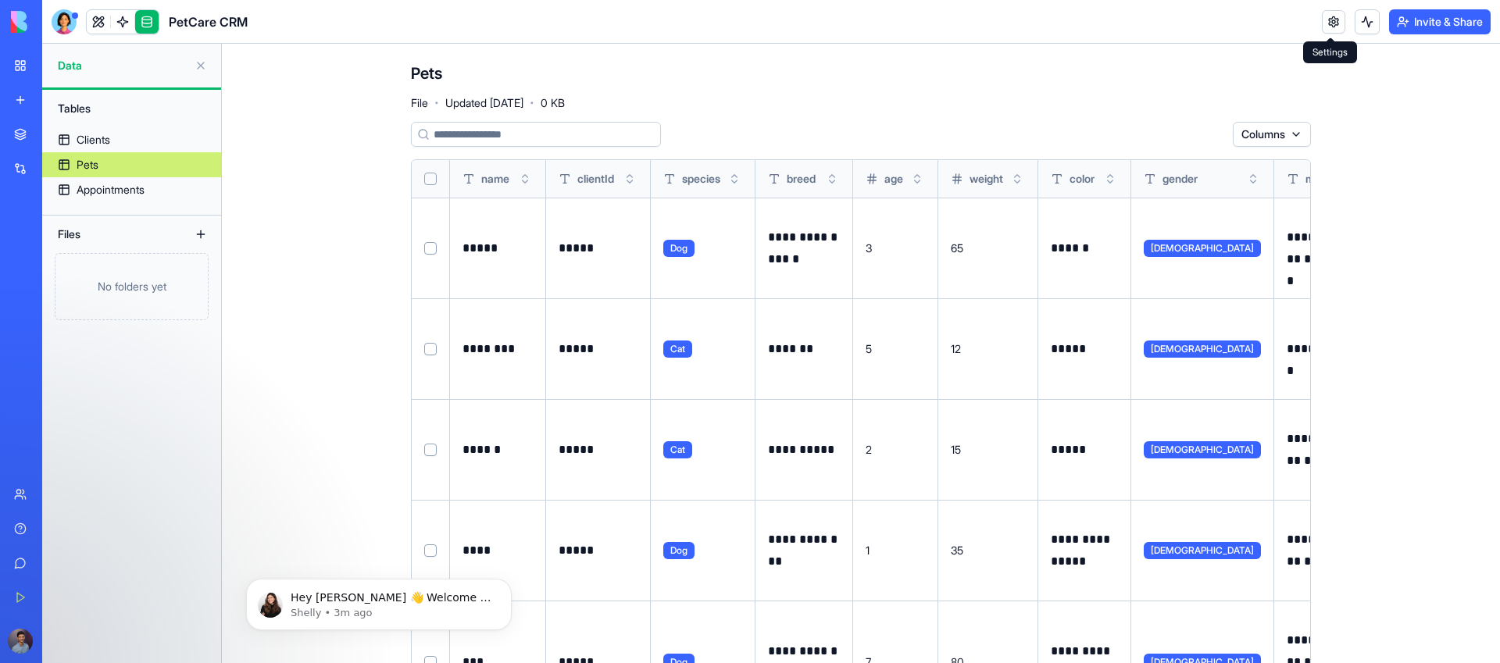
click at [1322, 31] on link at bounding box center [1333, 21] width 23 height 23
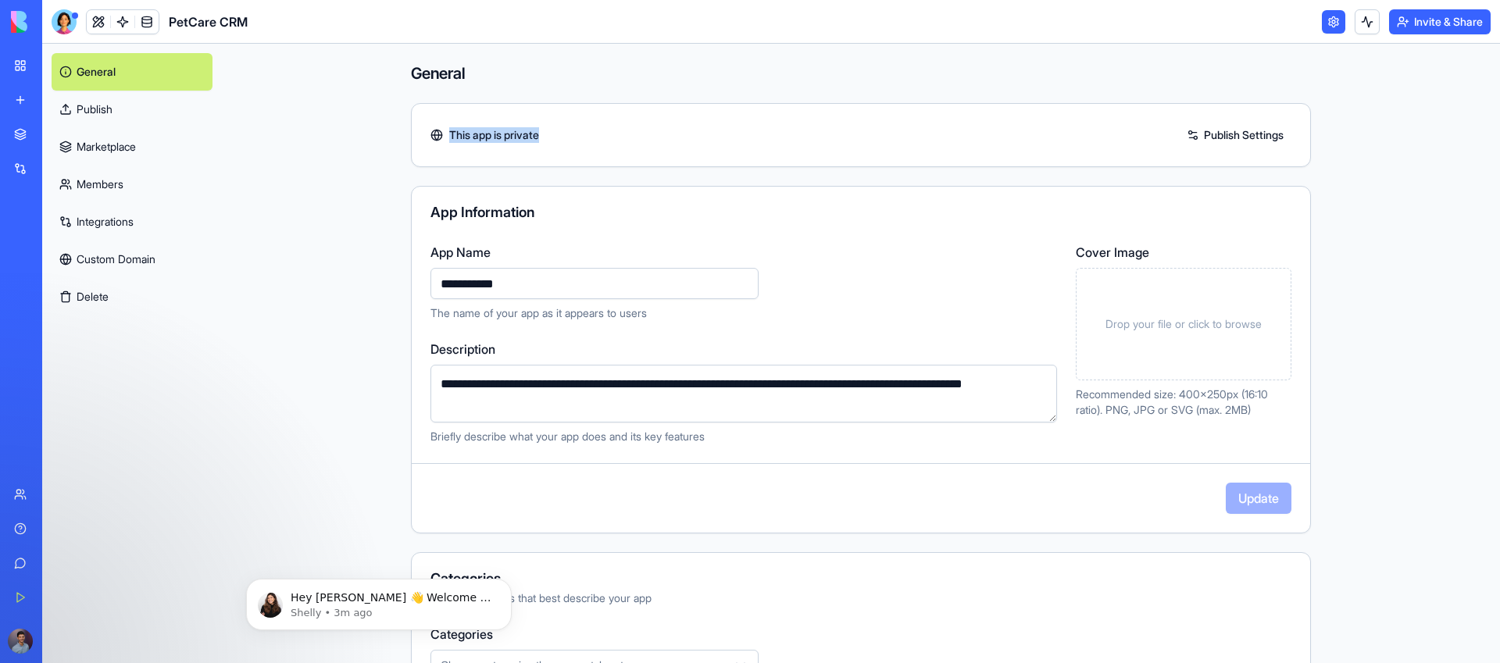
drag, startPoint x: 445, startPoint y: 136, endPoint x: 599, endPoint y: 142, distance: 154.8
click at [599, 142] on div "This app is private Publish Settings" at bounding box center [861, 135] width 899 height 25
click at [1209, 138] on link "Publish Settings" at bounding box center [1235, 135] width 113 height 25
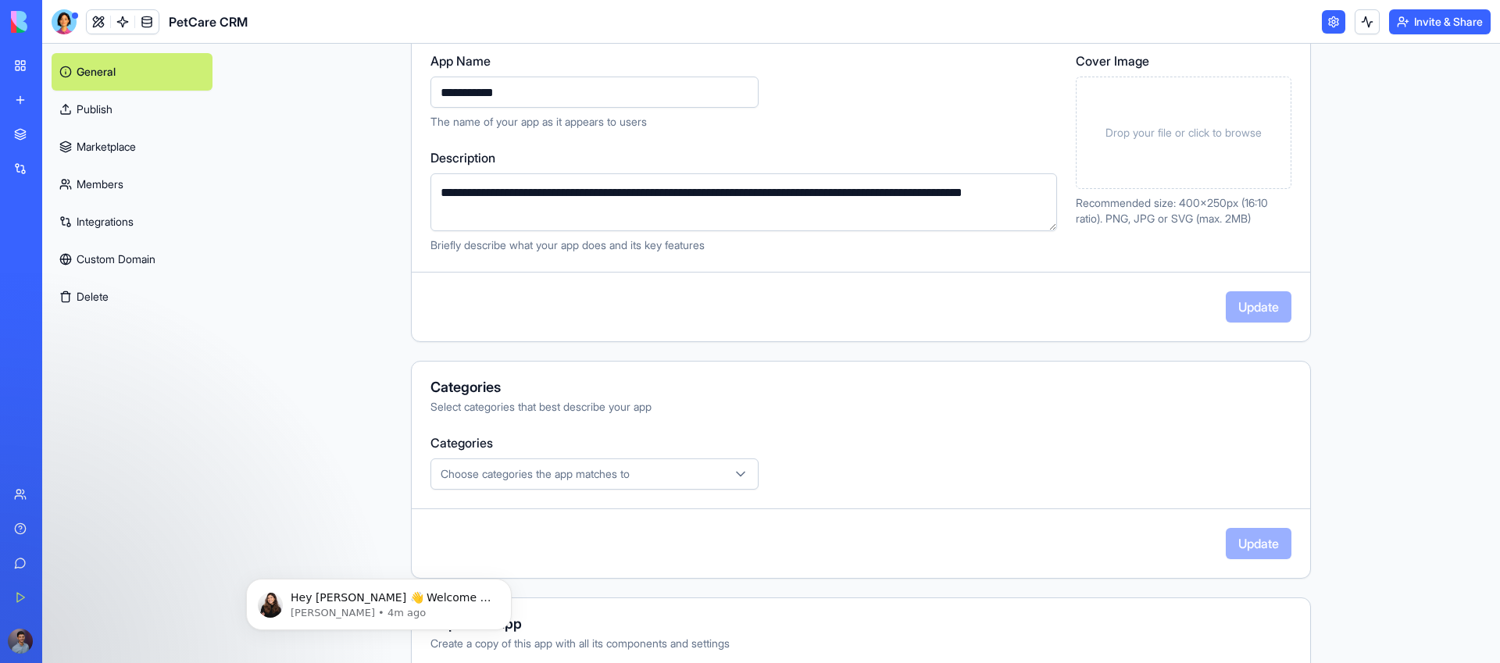
scroll to position [288, 0]
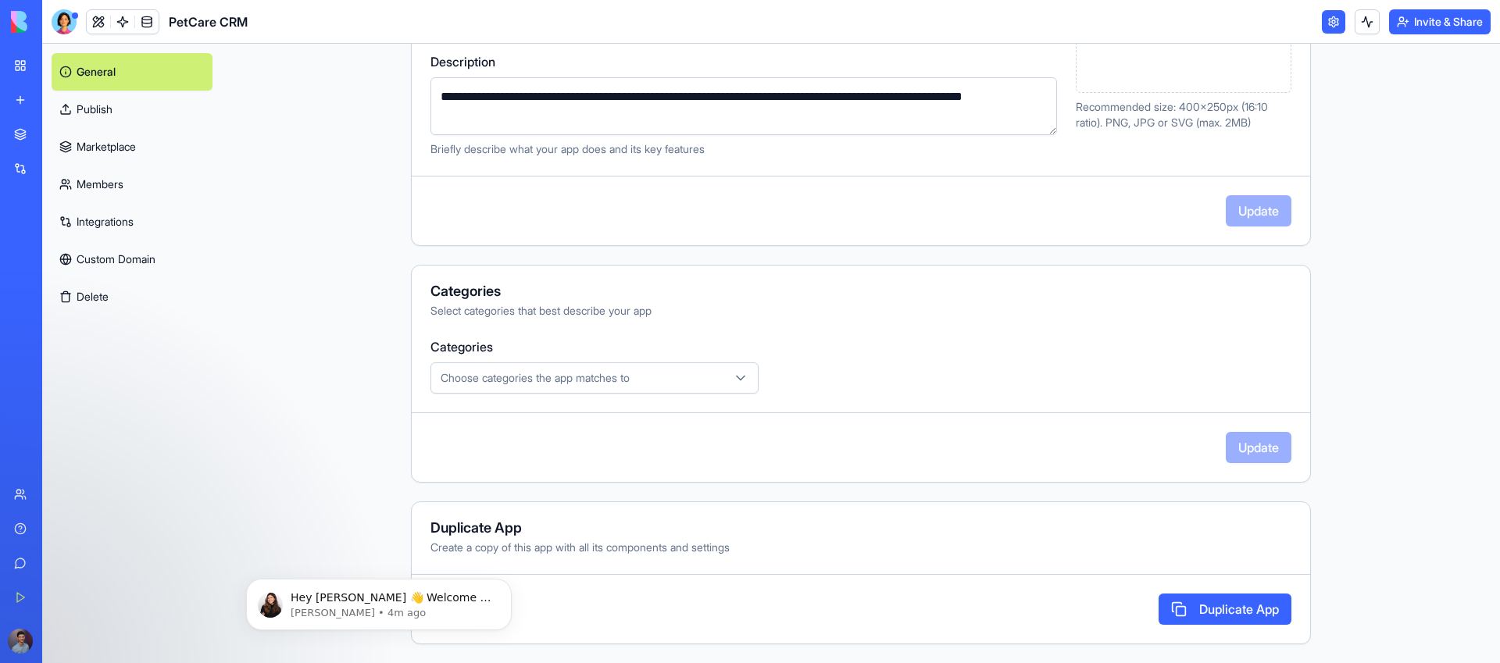
click at [703, 366] on button "Choose categories the app matches to" at bounding box center [595, 378] width 328 height 31
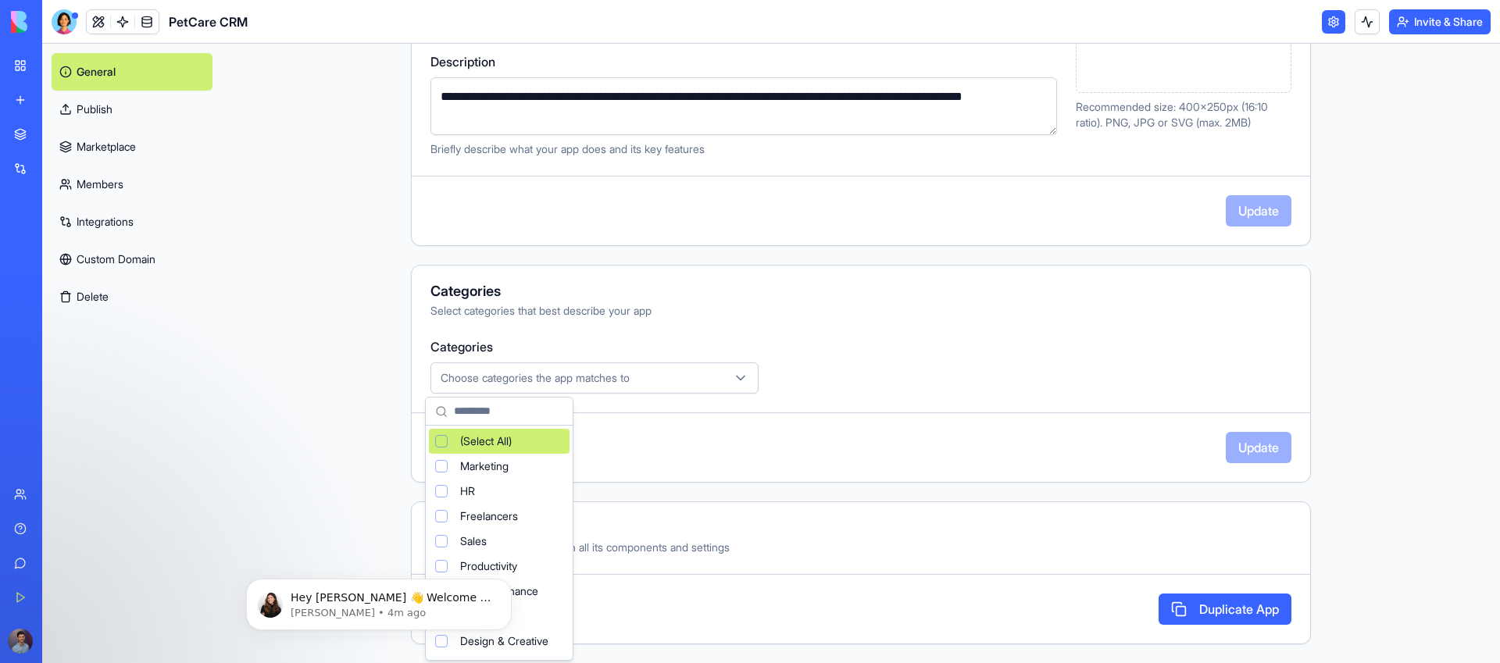
click at [882, 397] on html "**********" at bounding box center [750, 331] width 1500 height 663
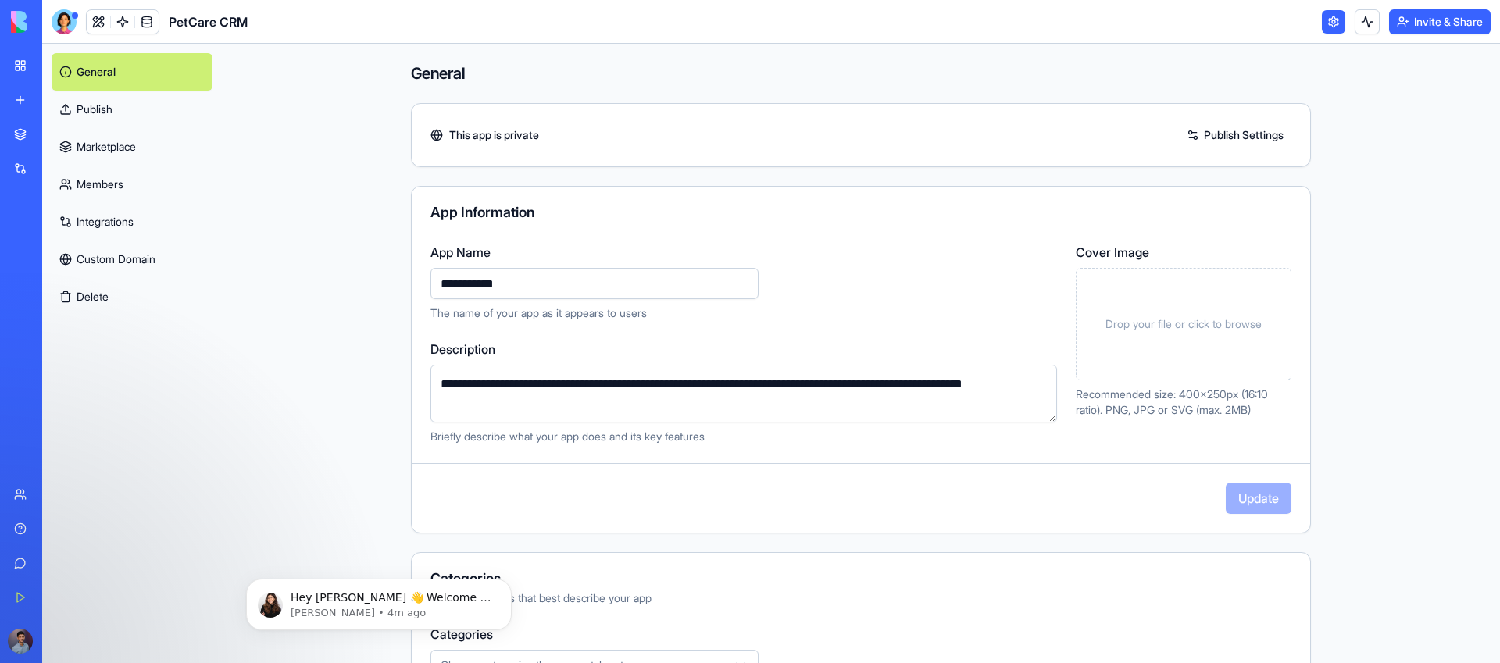
scroll to position [3, 0]
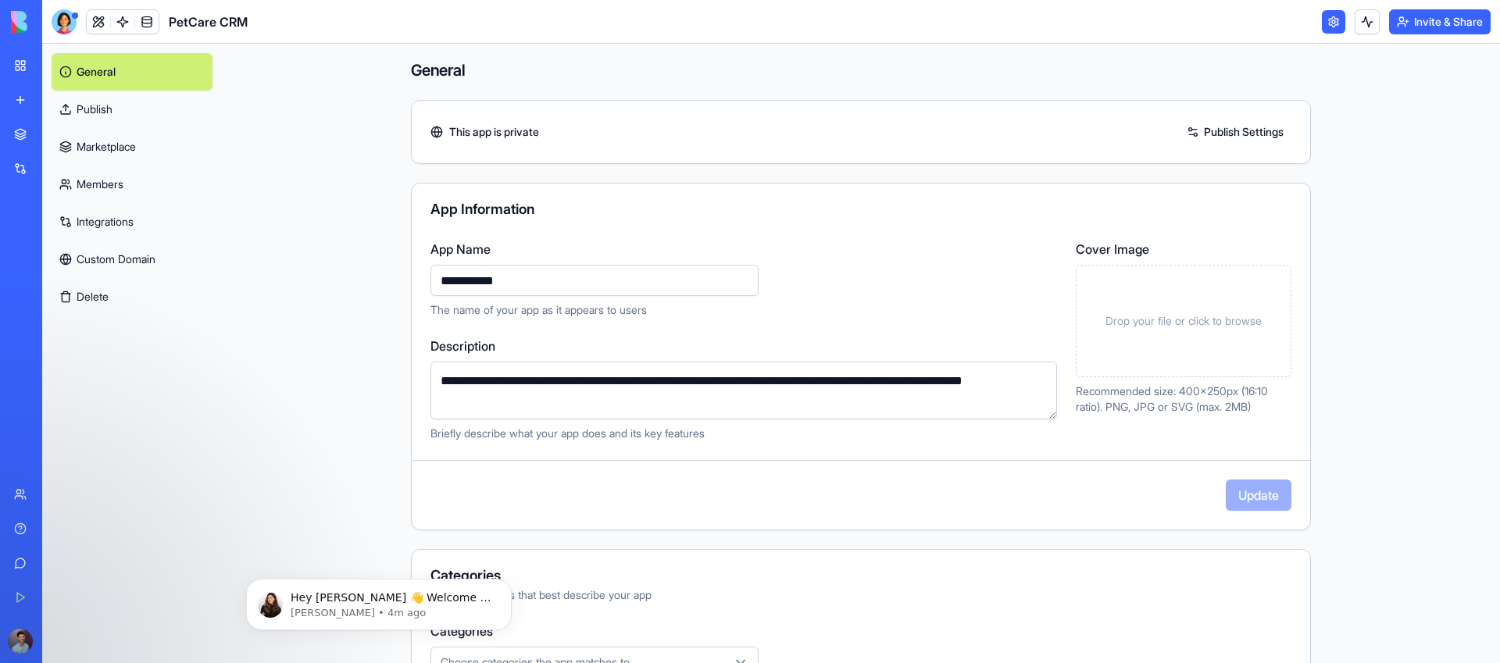
click at [97, 190] on link "Members" at bounding box center [132, 185] width 161 height 38
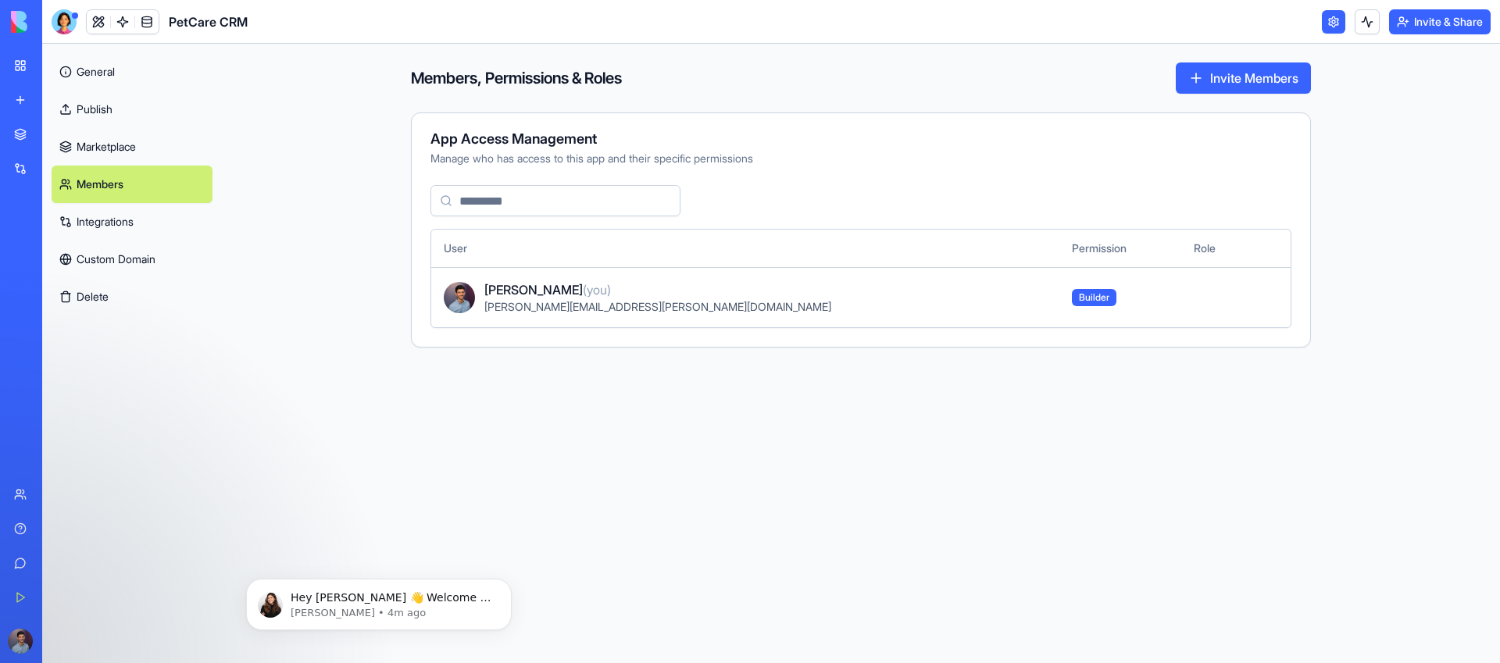
click at [131, 148] on link "Marketplace" at bounding box center [132, 147] width 161 height 38
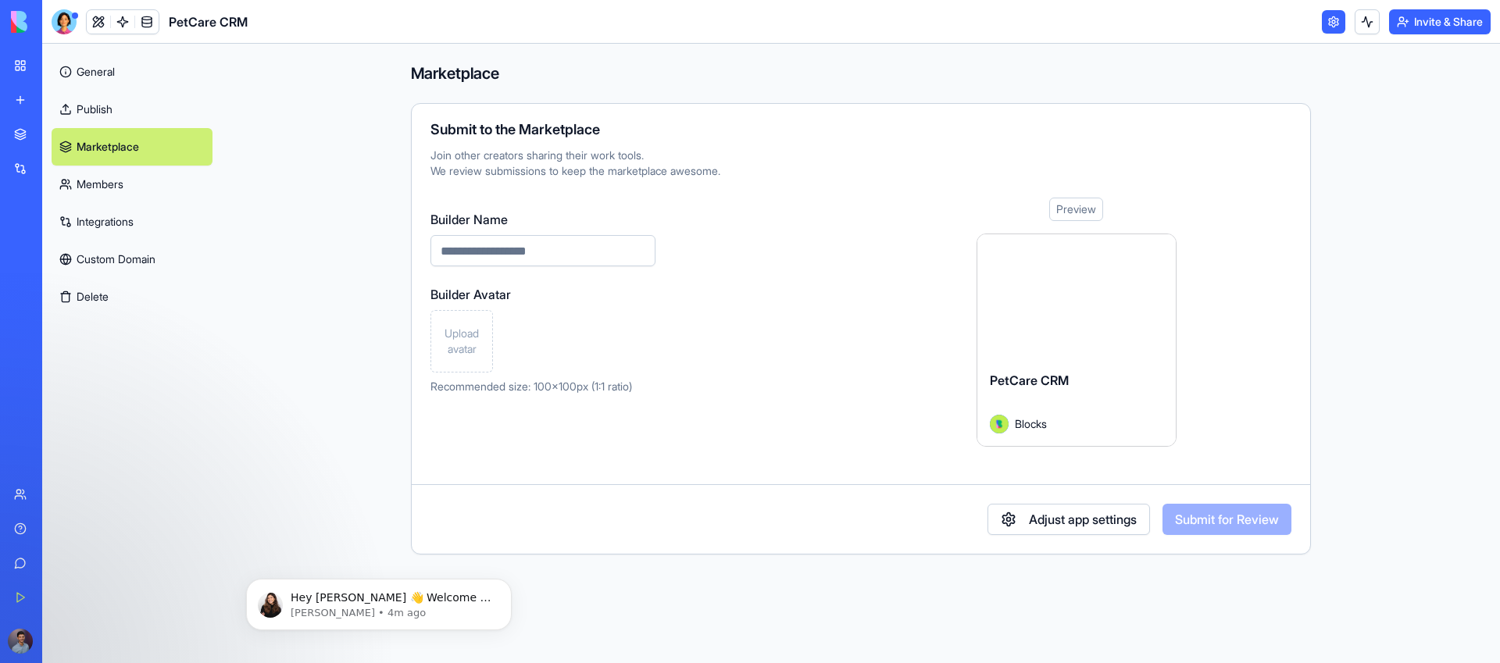
click at [133, 192] on link "Members" at bounding box center [132, 185] width 161 height 38
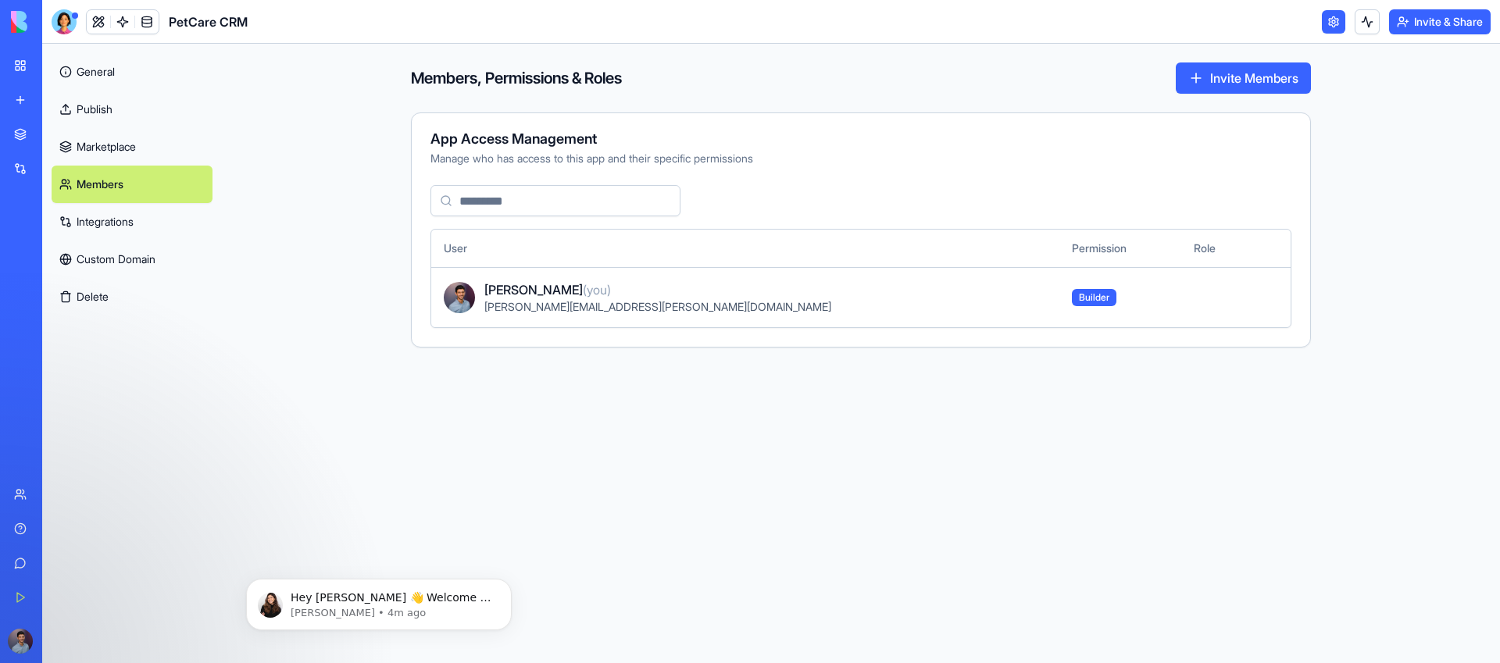
click at [151, 229] on link "Integrations" at bounding box center [132, 222] width 161 height 38
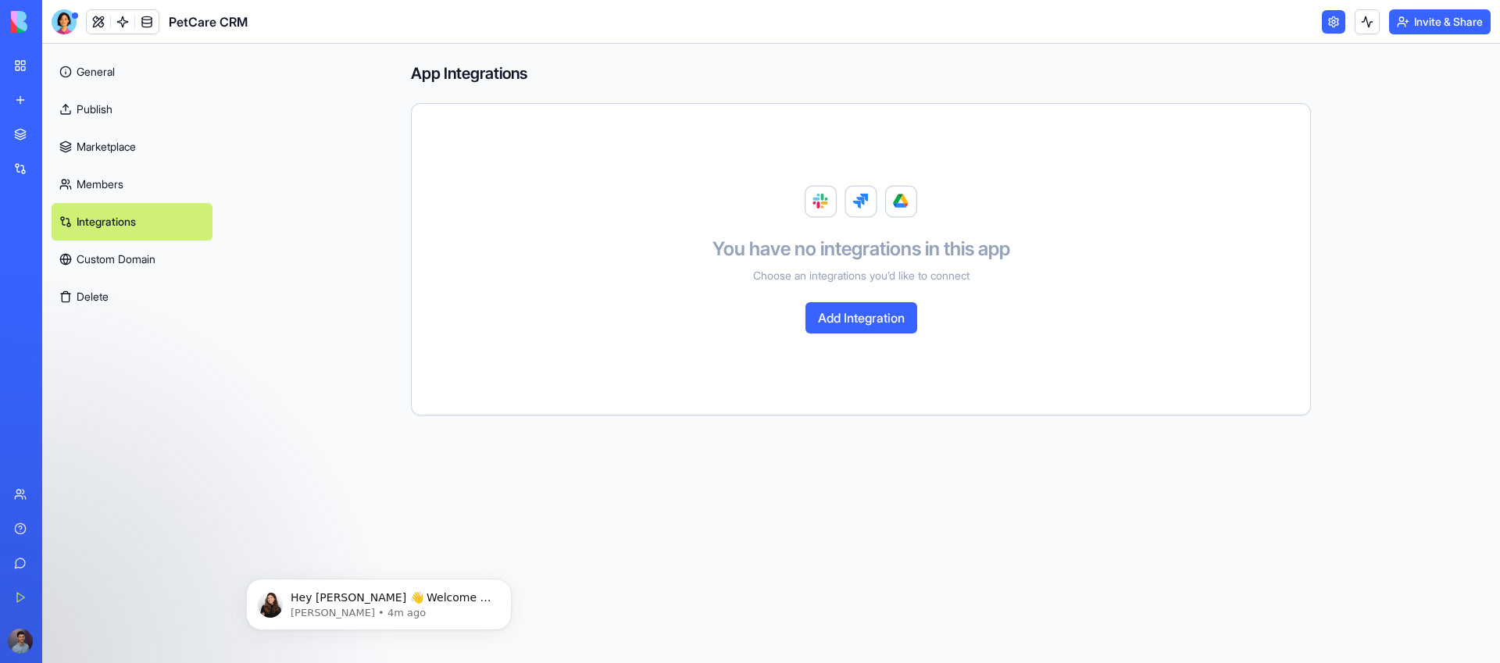
click at [109, 77] on link "General" at bounding box center [132, 72] width 161 height 38
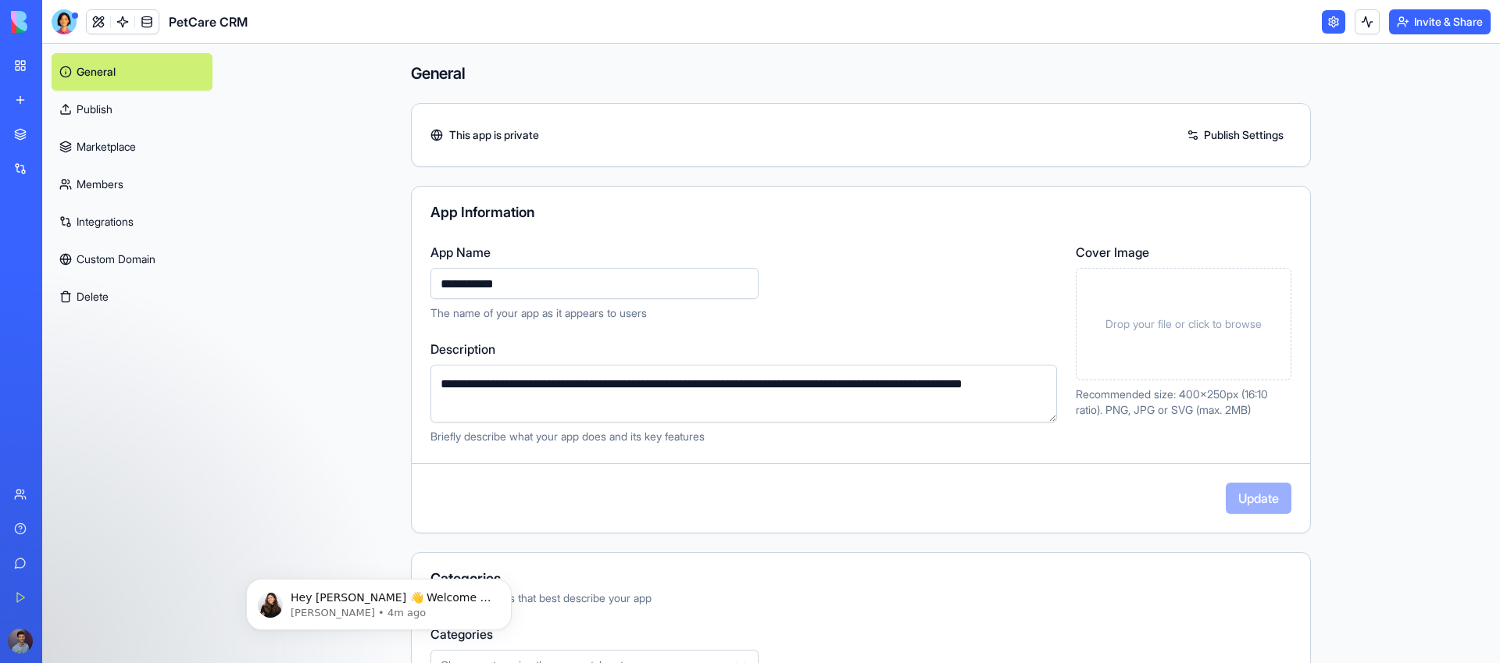
click at [316, 325] on main "**********" at bounding box center [861, 354] width 1278 height 620
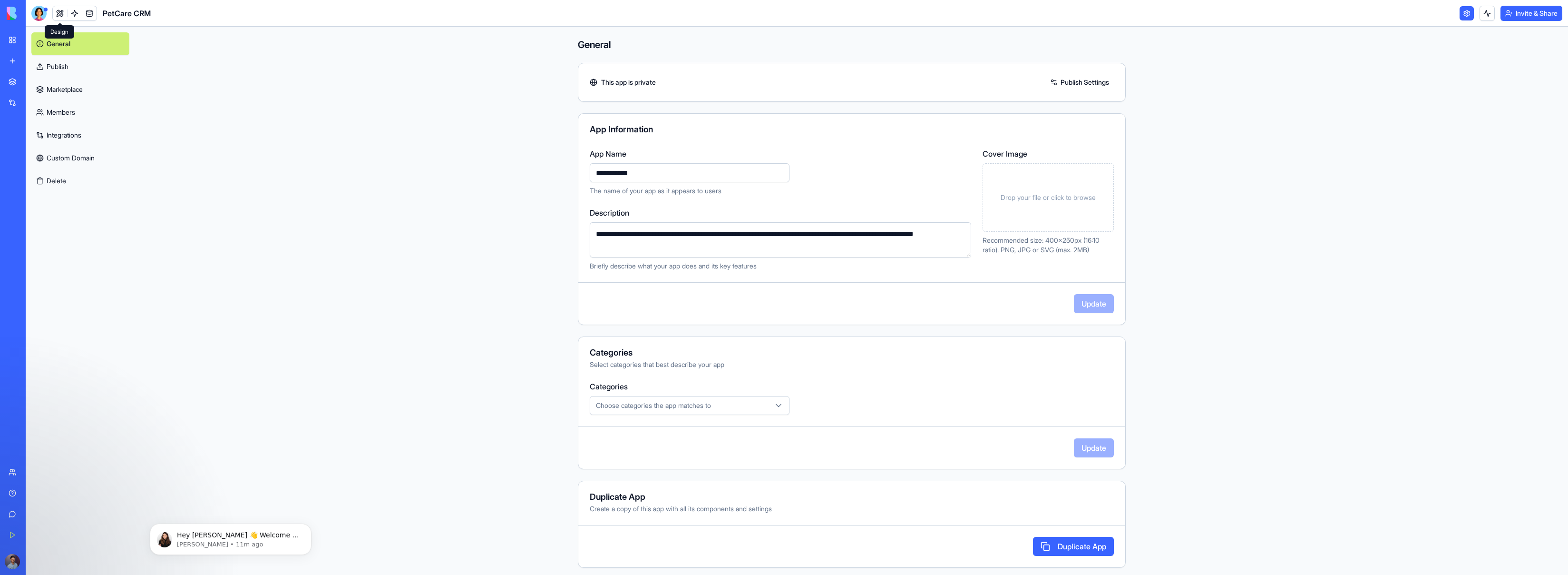
click at [60, 12] on span at bounding box center [60, 13] width 27 height 27
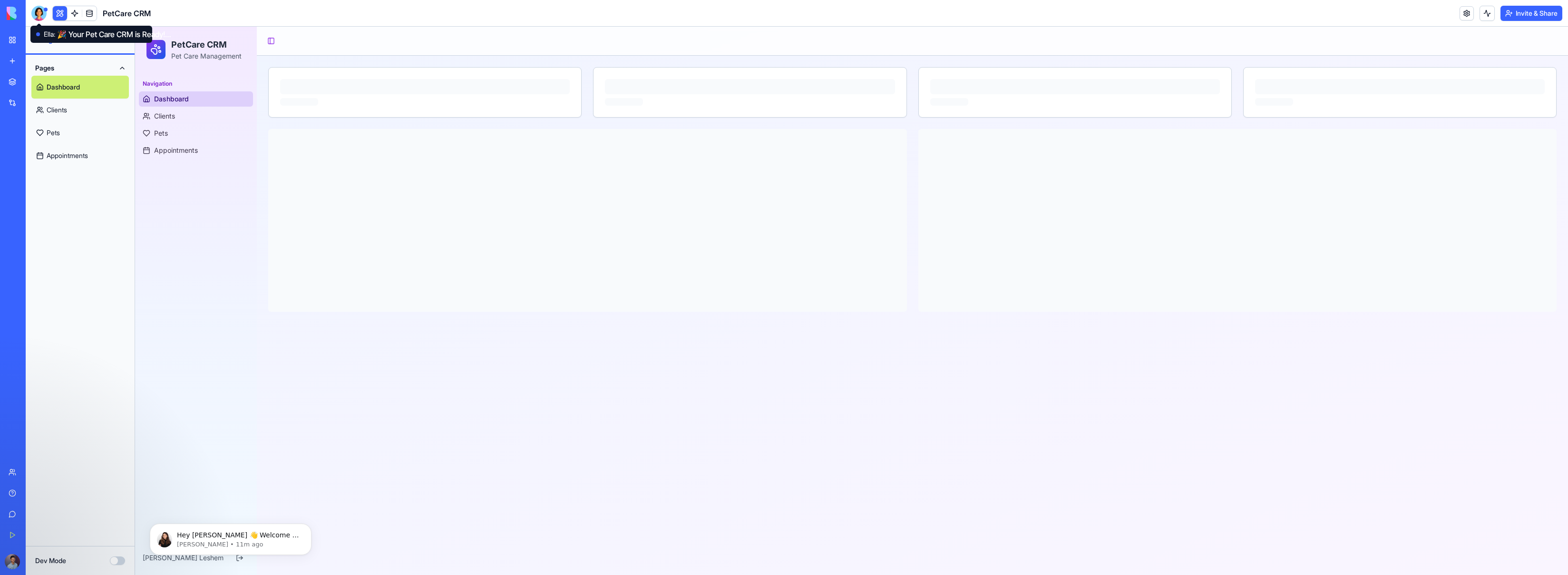
click at [40, 10] on div at bounding box center [39, 13] width 15 height 15
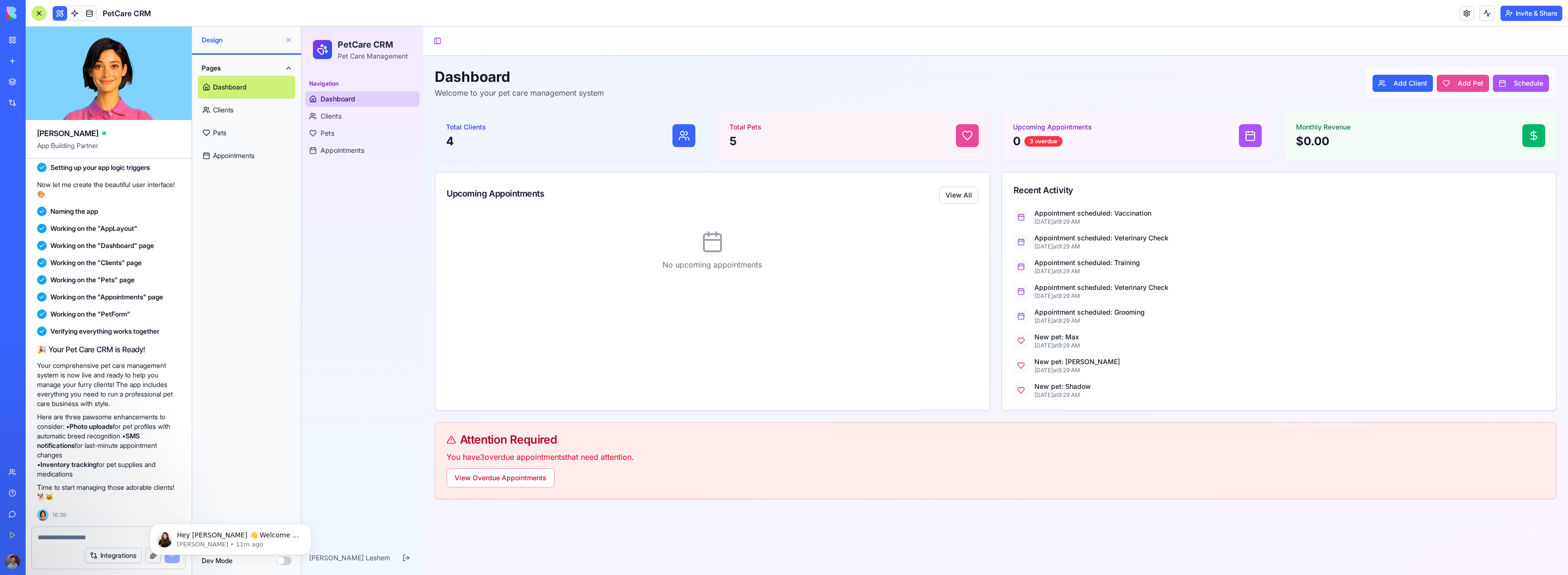
click at [38, 12] on div at bounding box center [39, 13] width 15 height 15
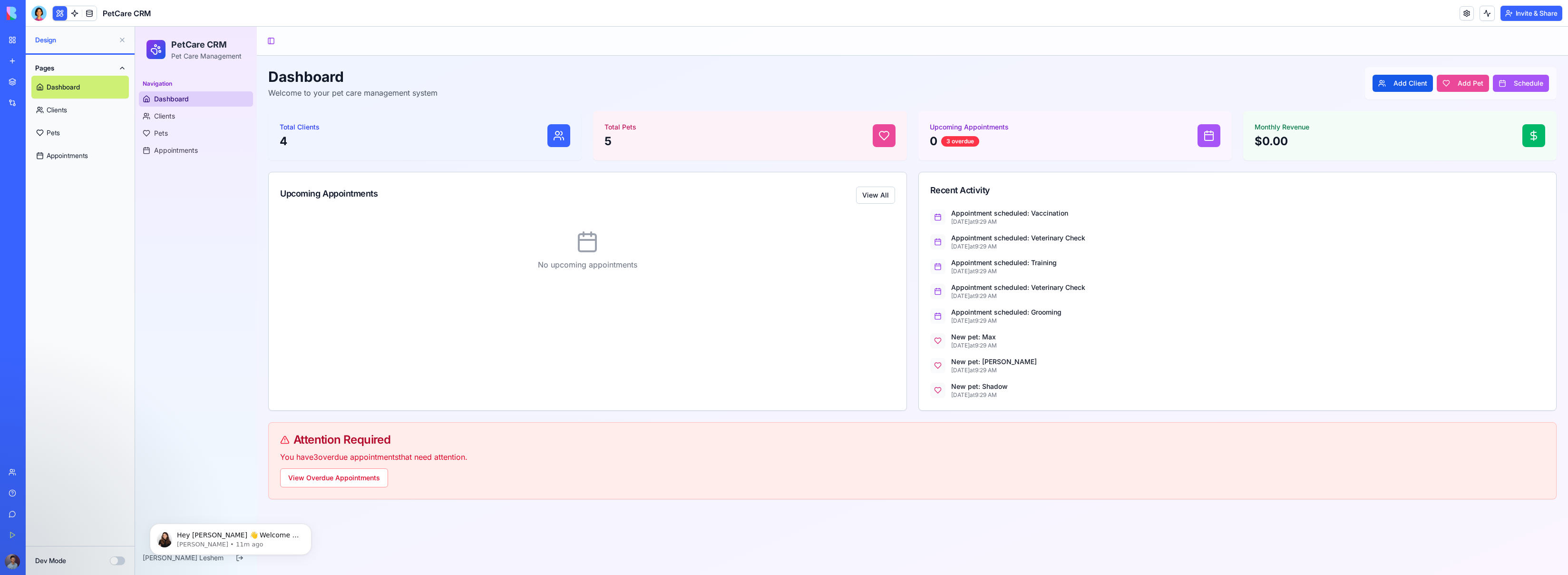
click at [912, 81] on button "Add Client" at bounding box center [1402, 83] width 60 height 17
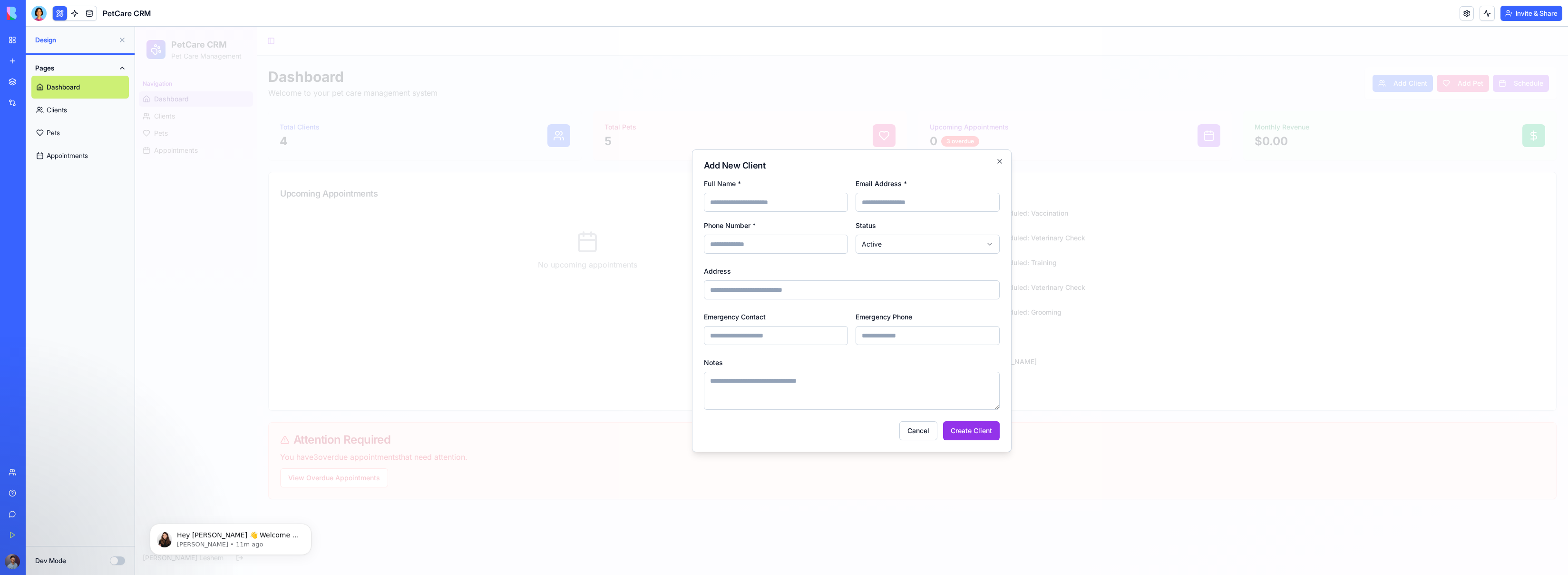
click at [856, 175] on div "Add New Client Full Name * Email Address * Phone Number * Status Active ****** …" at bounding box center [852, 300] width 320 height 303
click at [911, 203] on input "Email Address *" at bounding box center [928, 202] width 144 height 19
click at [749, 226] on label "Phone Number *" at bounding box center [729, 225] width 52 height 8
click at [760, 239] on input "Phone Number *" at bounding box center [775, 244] width 144 height 19
click at [864, 392] on textarea "Notes" at bounding box center [852, 390] width 296 height 38
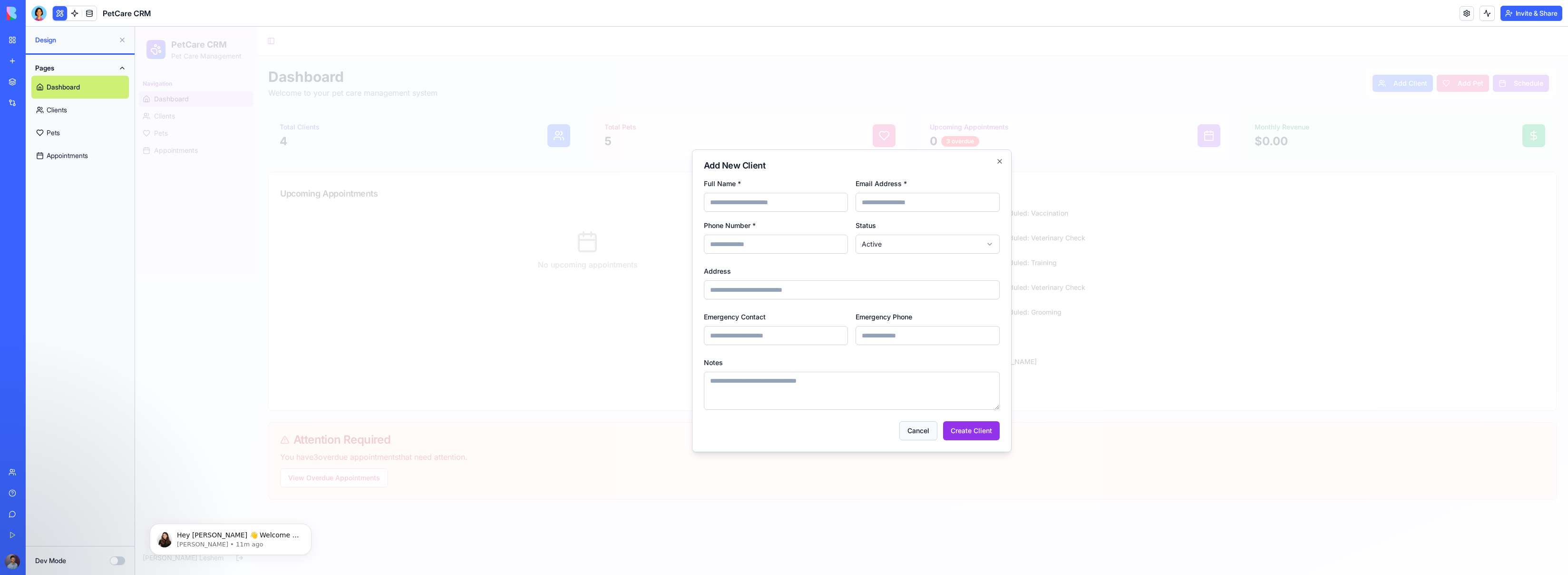
click at [912, 404] on button "Cancel" at bounding box center [918, 430] width 38 height 19
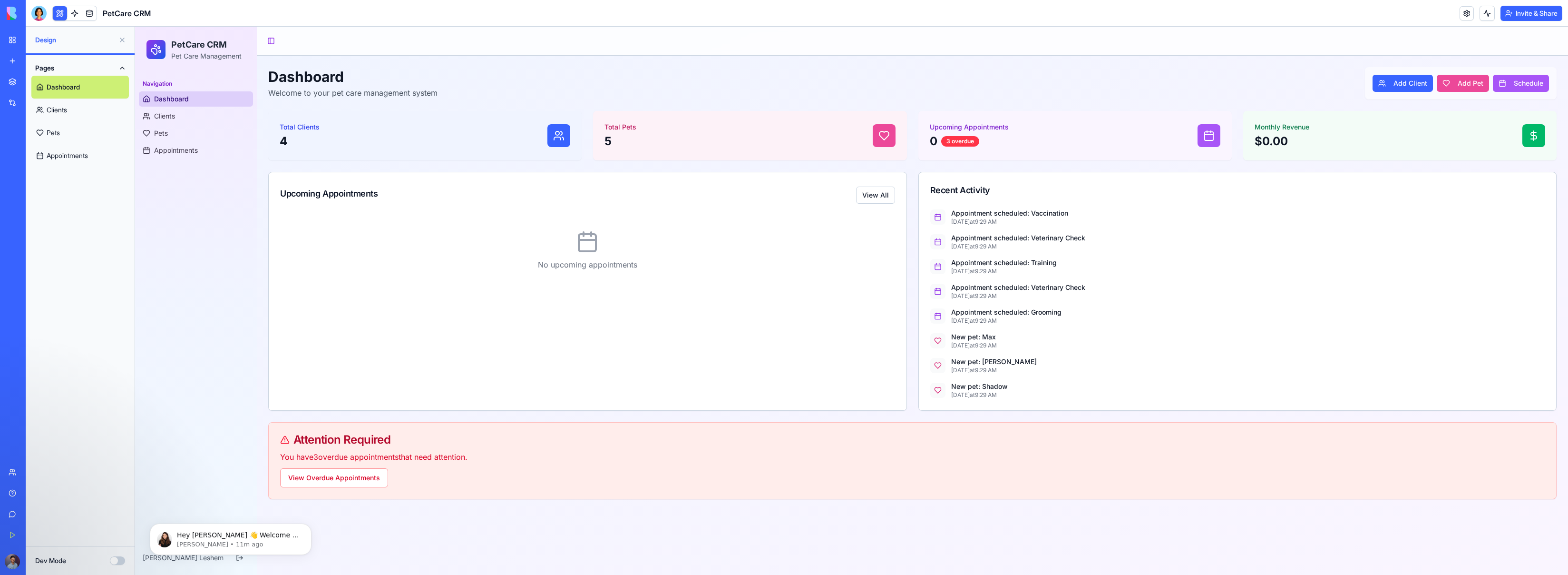
click at [57, 108] on link "Clients" at bounding box center [80, 110] width 97 height 23
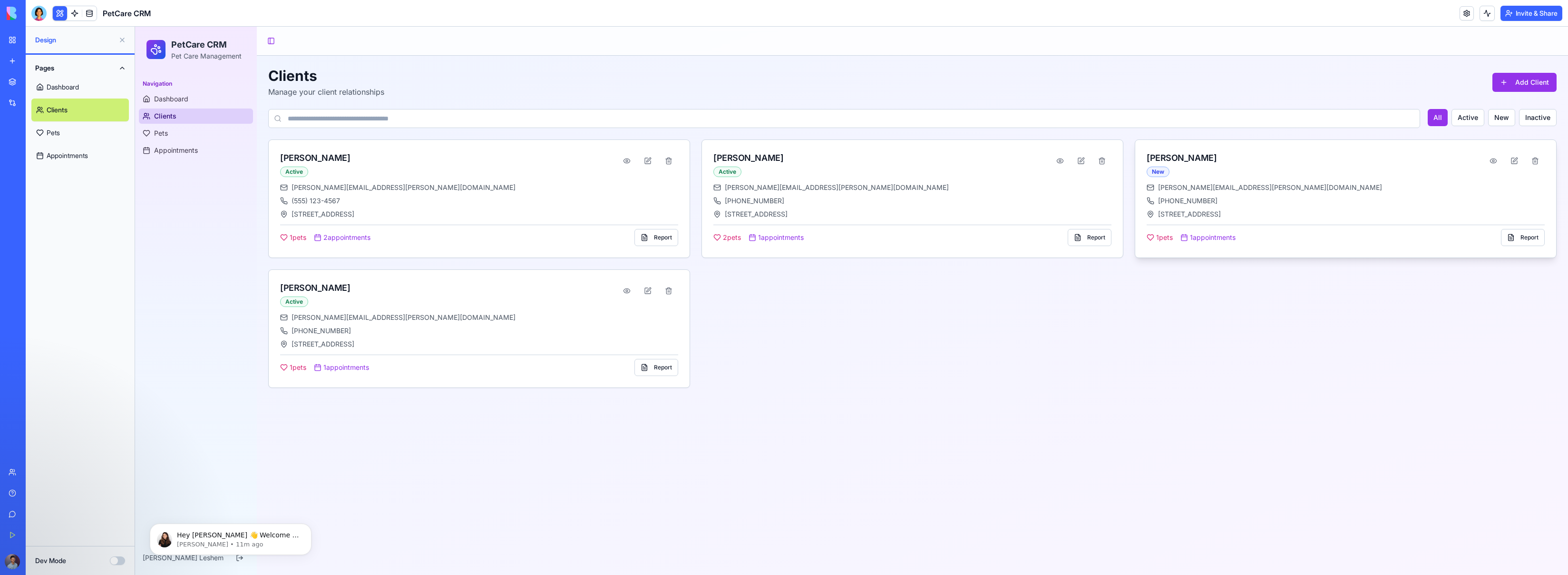
click at [912, 236] on span "1 pets" at bounding box center [1164, 238] width 16 height 10
click at [912, 241] on button "Report" at bounding box center [1523, 238] width 44 height 17
click at [270, 41] on button "Toggle Sidebar" at bounding box center [271, 41] width 13 height 13
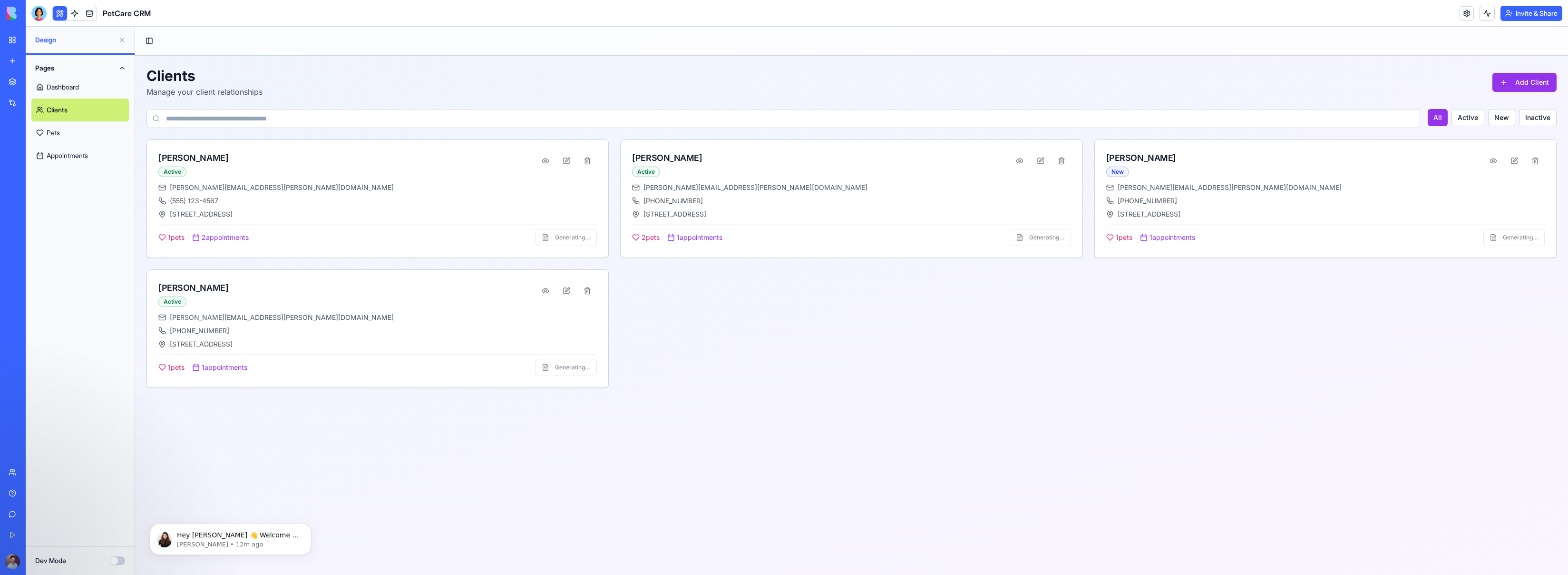
click at [142, 40] on button "Toggle Sidebar" at bounding box center [149, 41] width 13 height 13
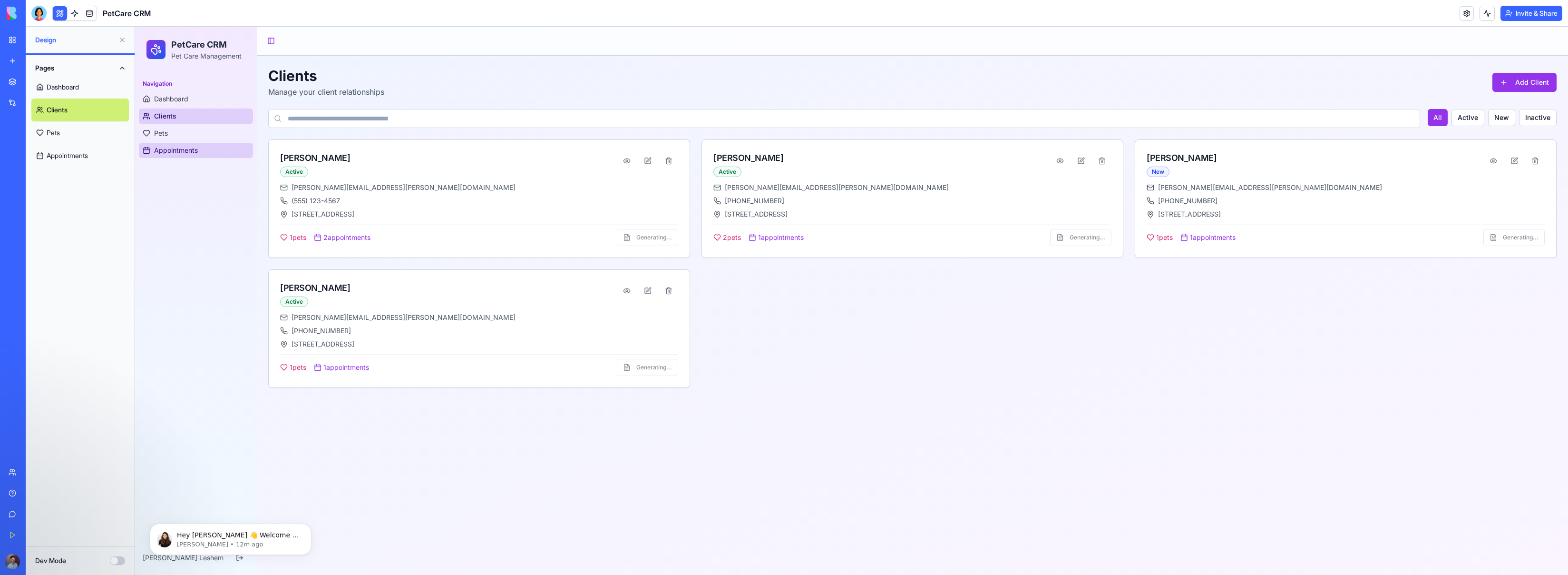
click at [176, 147] on span "Appointments" at bounding box center [176, 150] width 44 height 10
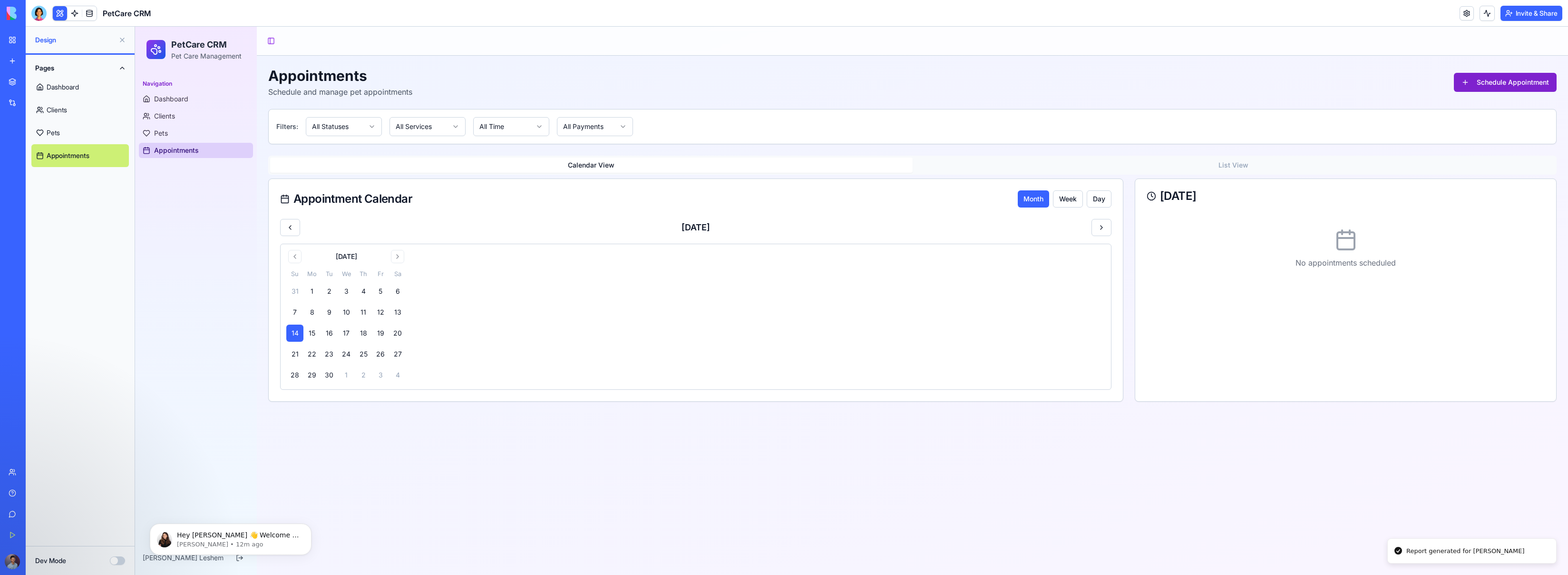
click at [912, 75] on button "Schedule Appointment" at bounding box center [1505, 82] width 103 height 19
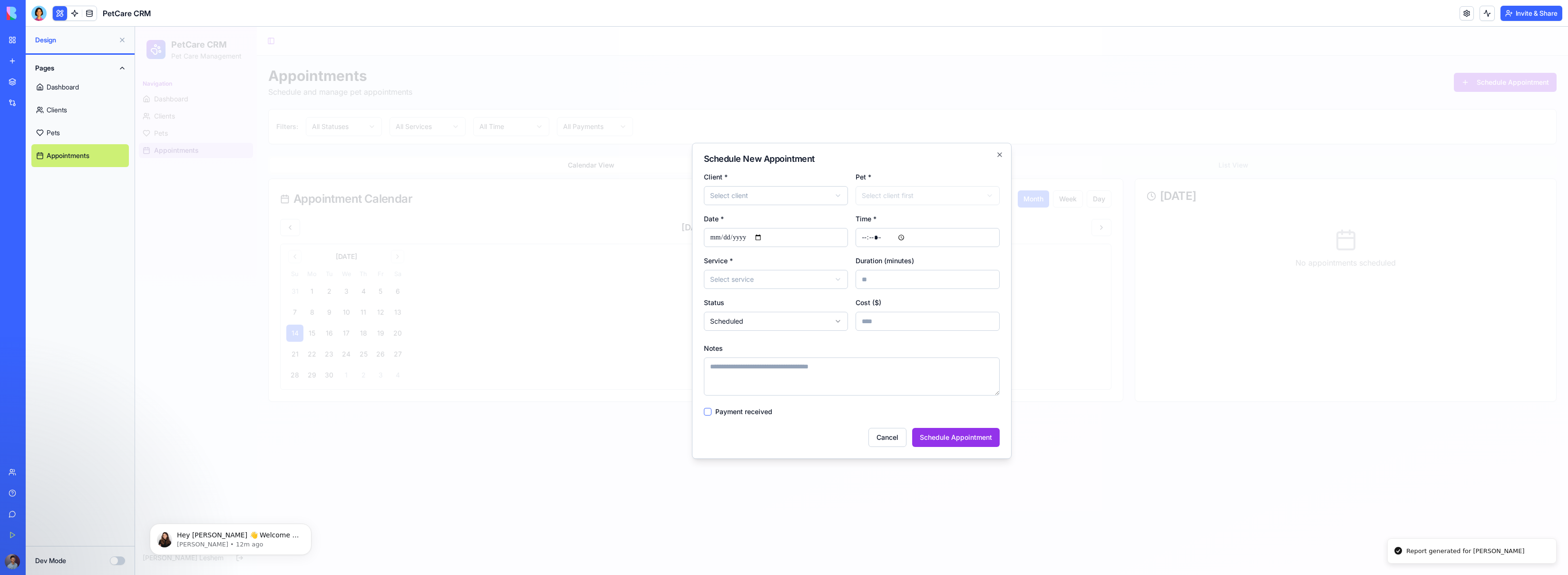
click at [912, 69] on div at bounding box center [852, 301] width 1433 height 548
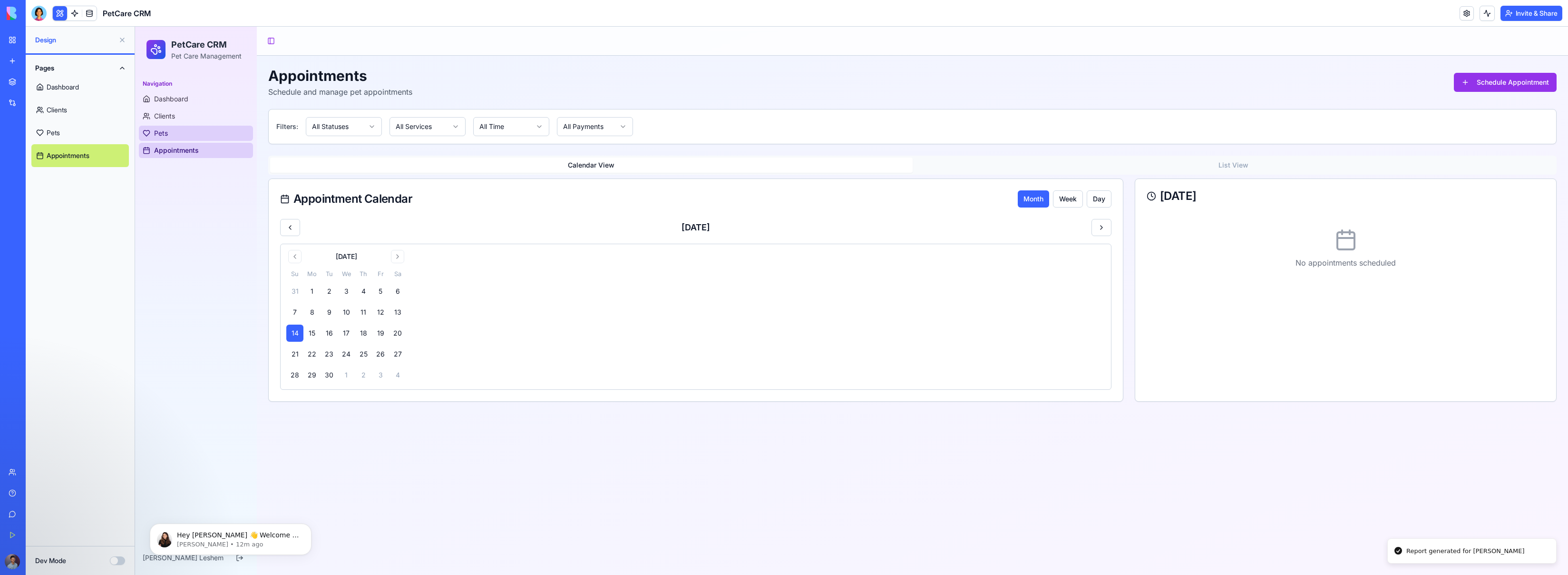
click at [227, 139] on link "Pets" at bounding box center [196, 133] width 114 height 15
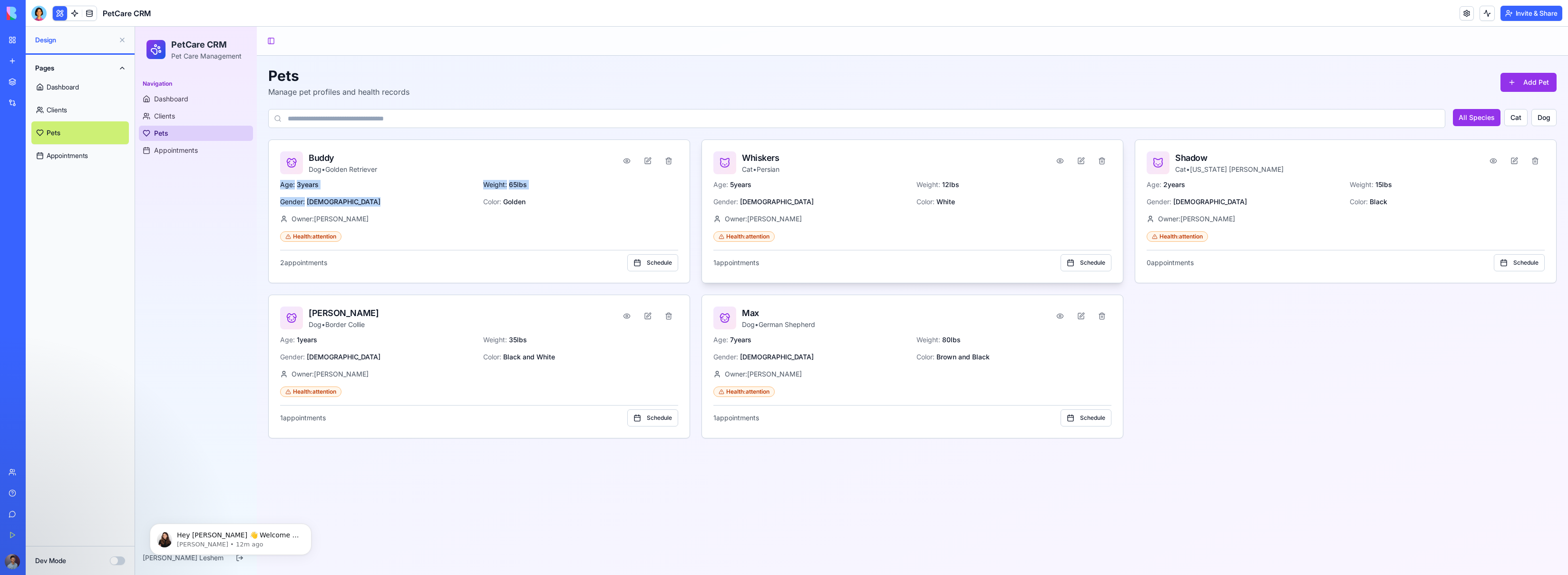
drag, startPoint x: 437, startPoint y: 178, endPoint x: 832, endPoint y: 194, distance: 395.3
click at [575, 197] on div "Buddy Dog • Golden Retriever Age: 3 years Weight: 65 lbs Gender: Male Color: Go…" at bounding box center [479, 211] width 422 height 144
click at [912, 82] on button "Add Pet" at bounding box center [1528, 82] width 56 height 19
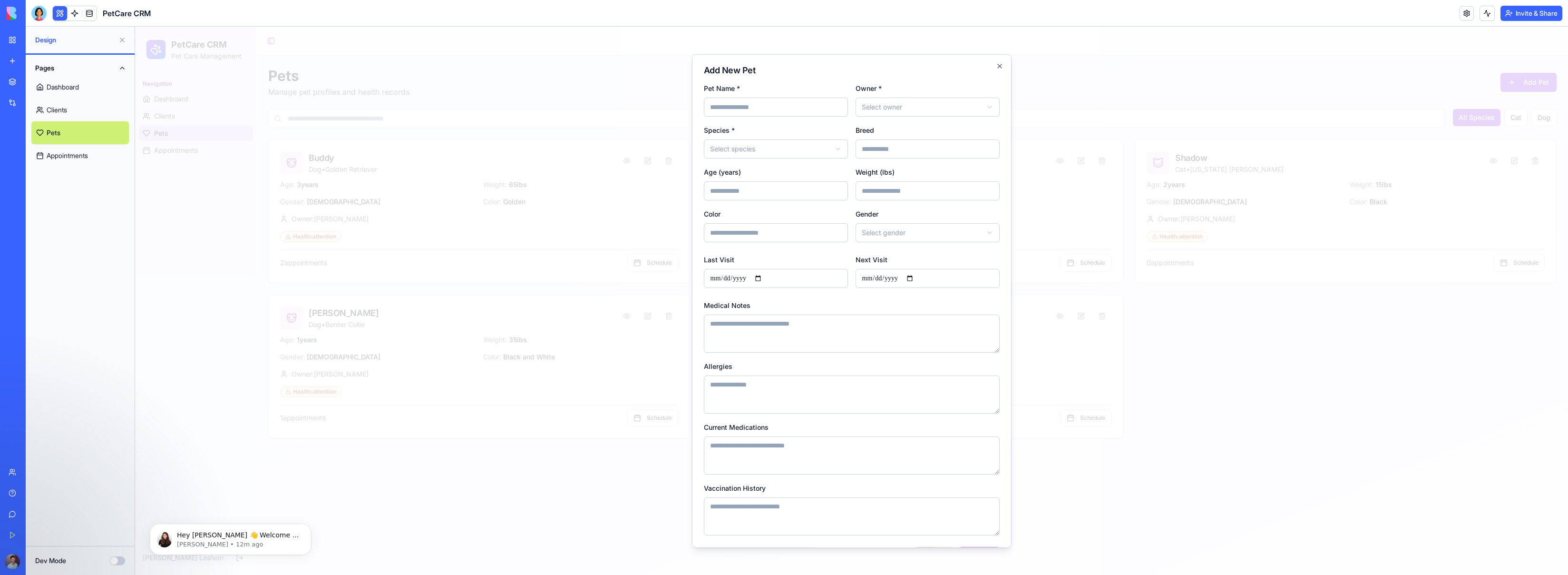
click at [558, 86] on div at bounding box center [852, 301] width 1433 height 548
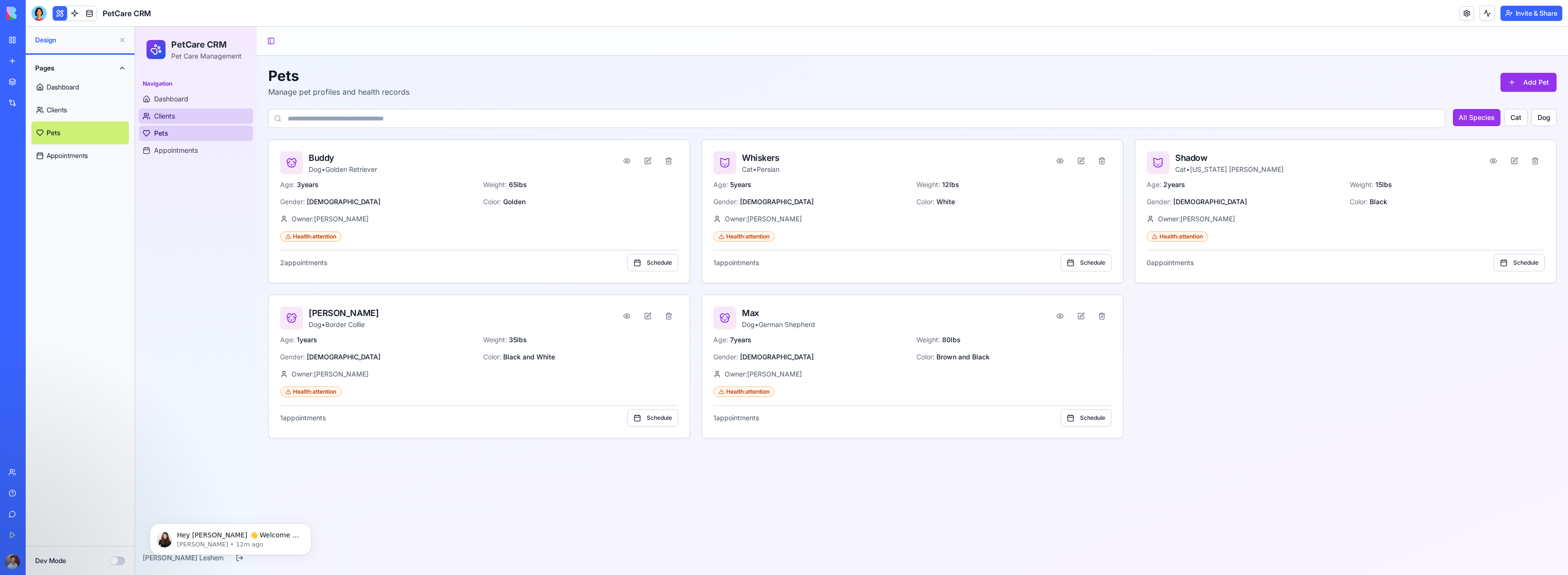
click at [186, 118] on link "Clients" at bounding box center [196, 116] width 114 height 15
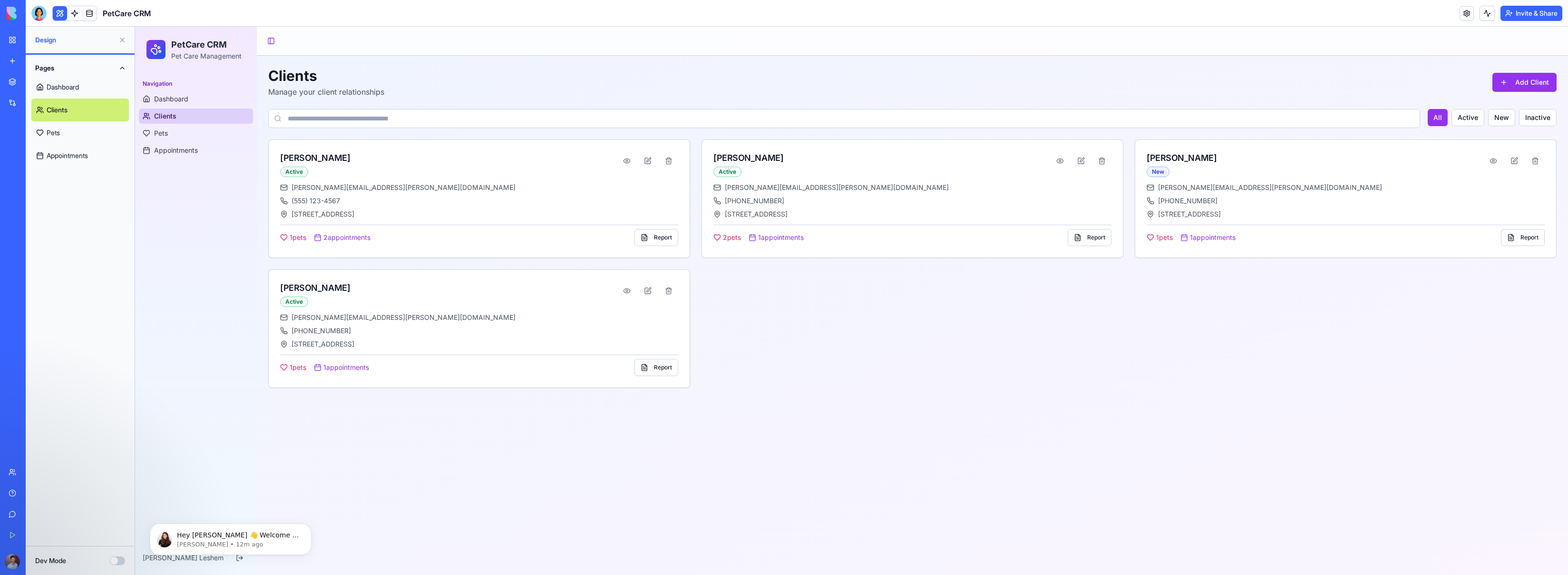
click at [90, 164] on link "Appointments" at bounding box center [80, 156] width 97 height 23
